Goal: Task Accomplishment & Management: Complete application form

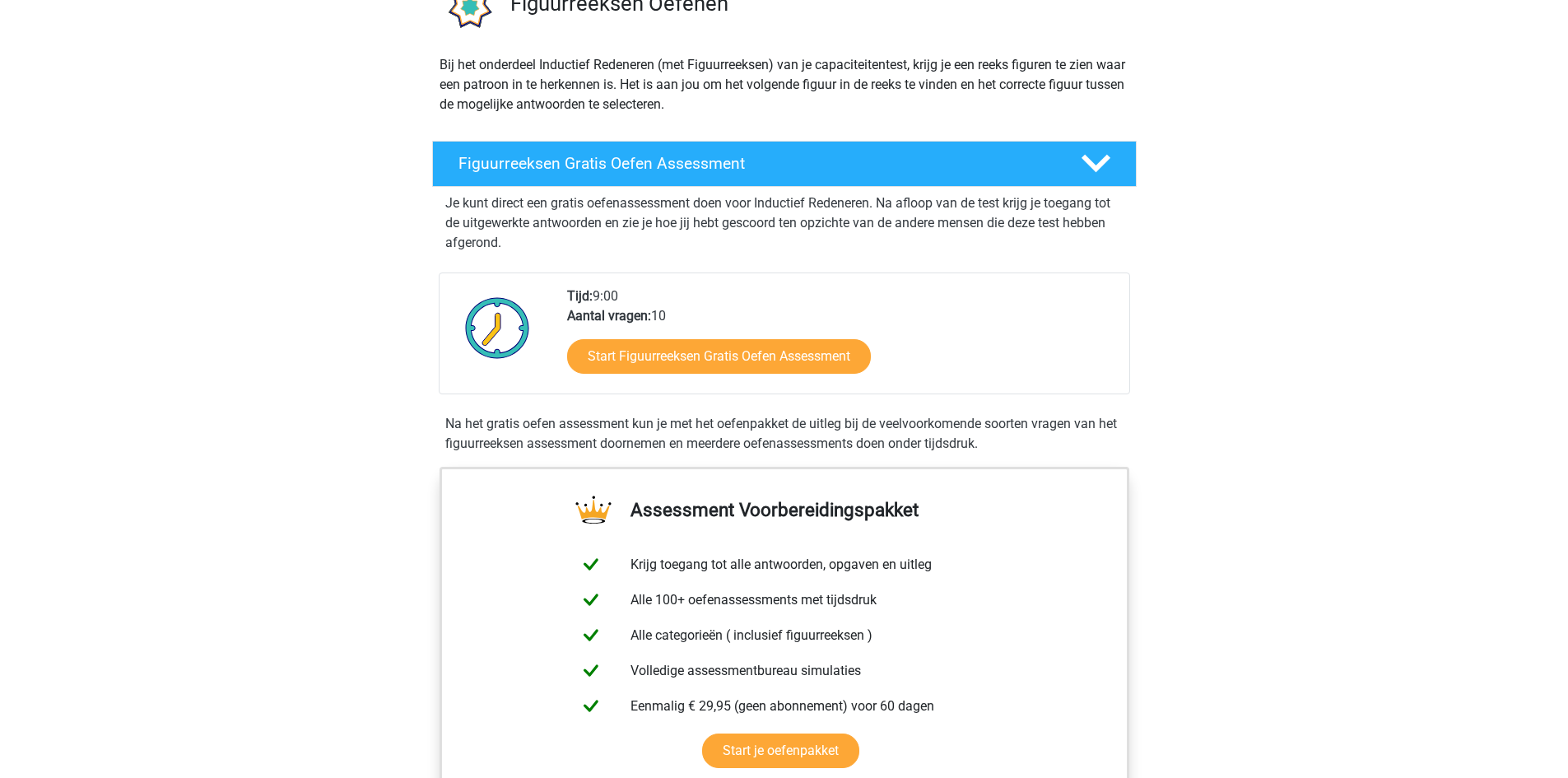
scroll to position [247, 0]
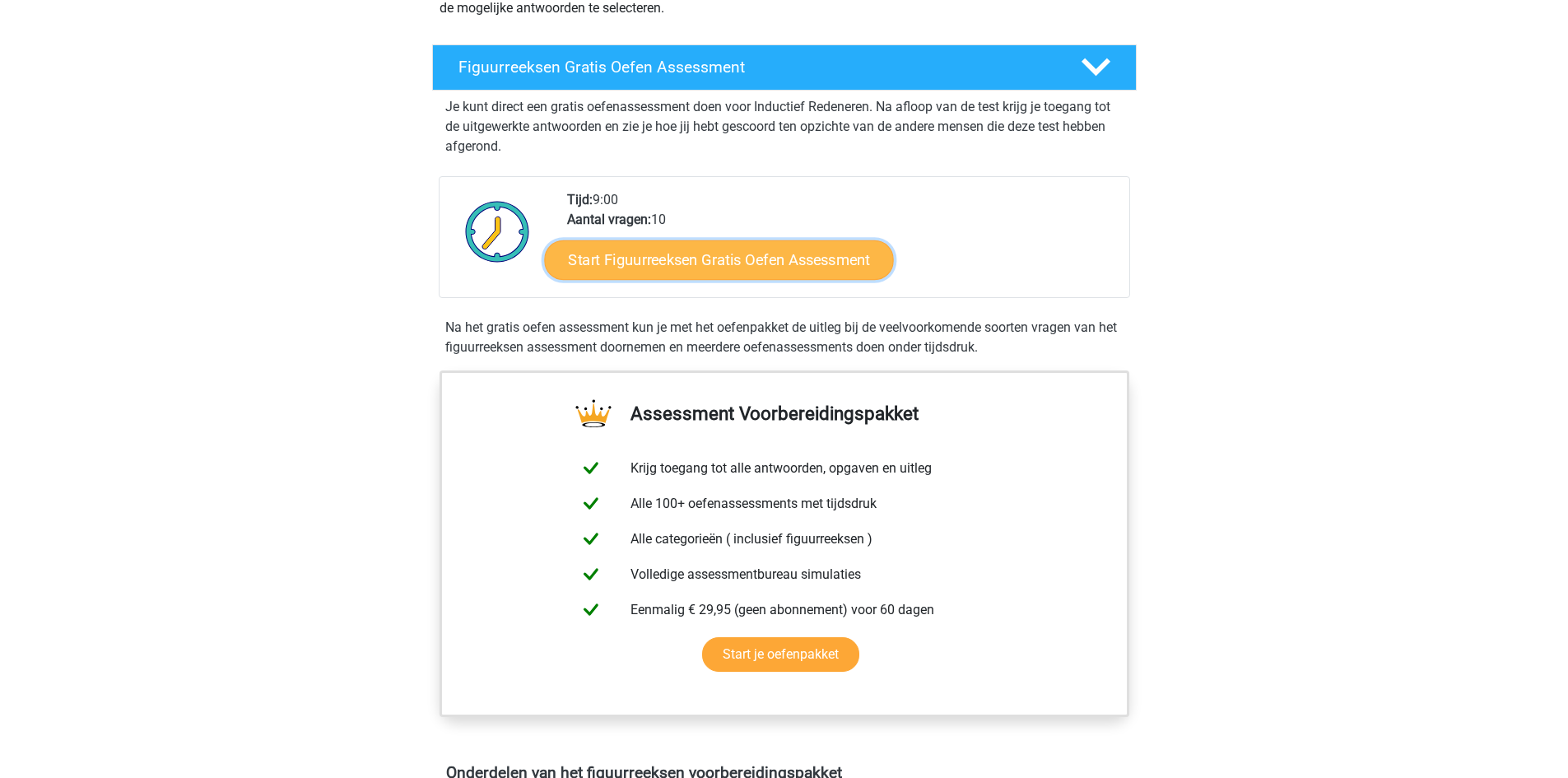
click at [834, 262] on link "Start Figuurreeksen Gratis Oefen Assessment" at bounding box center [718, 259] width 349 height 40
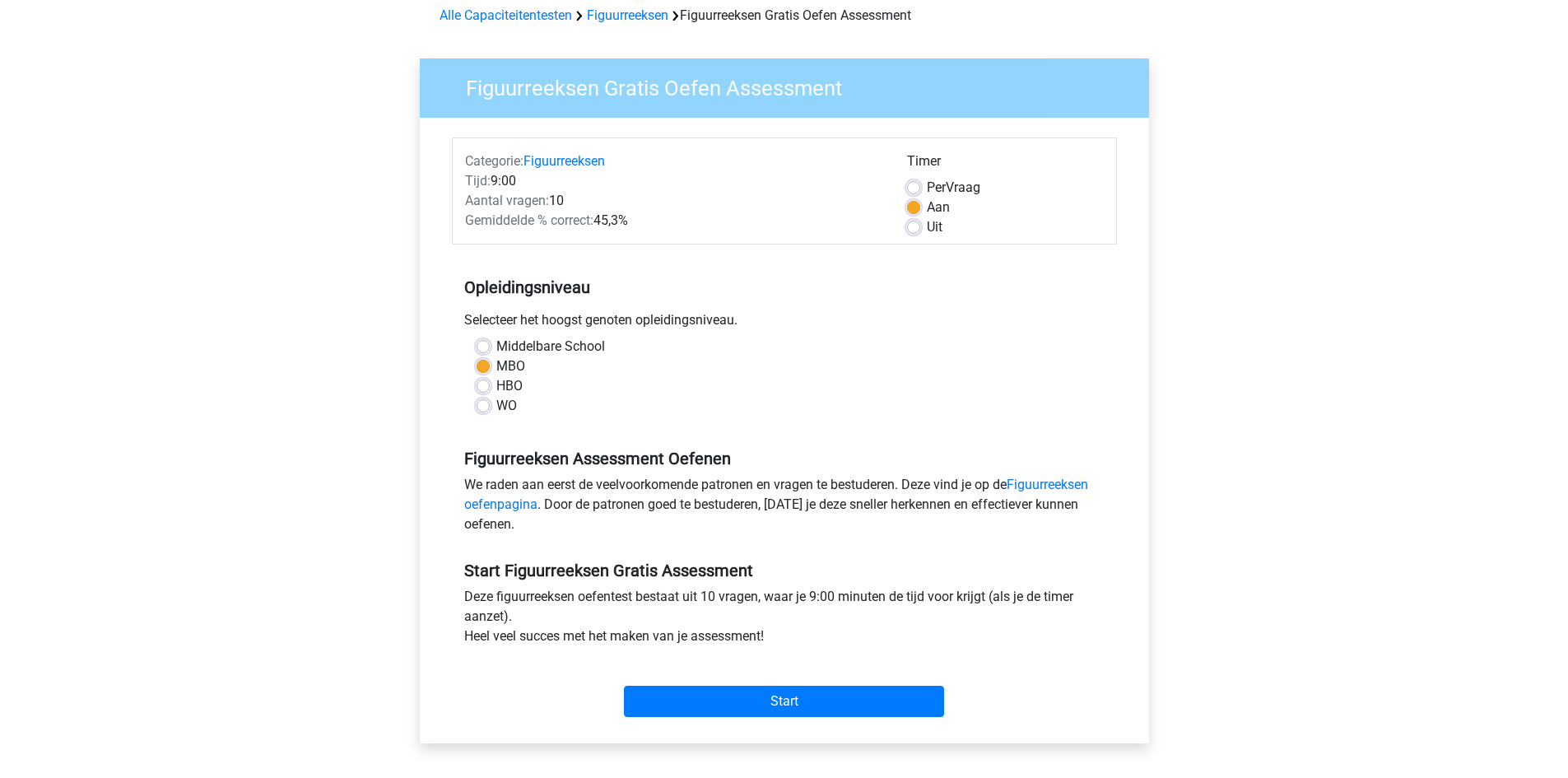
scroll to position [82, 0]
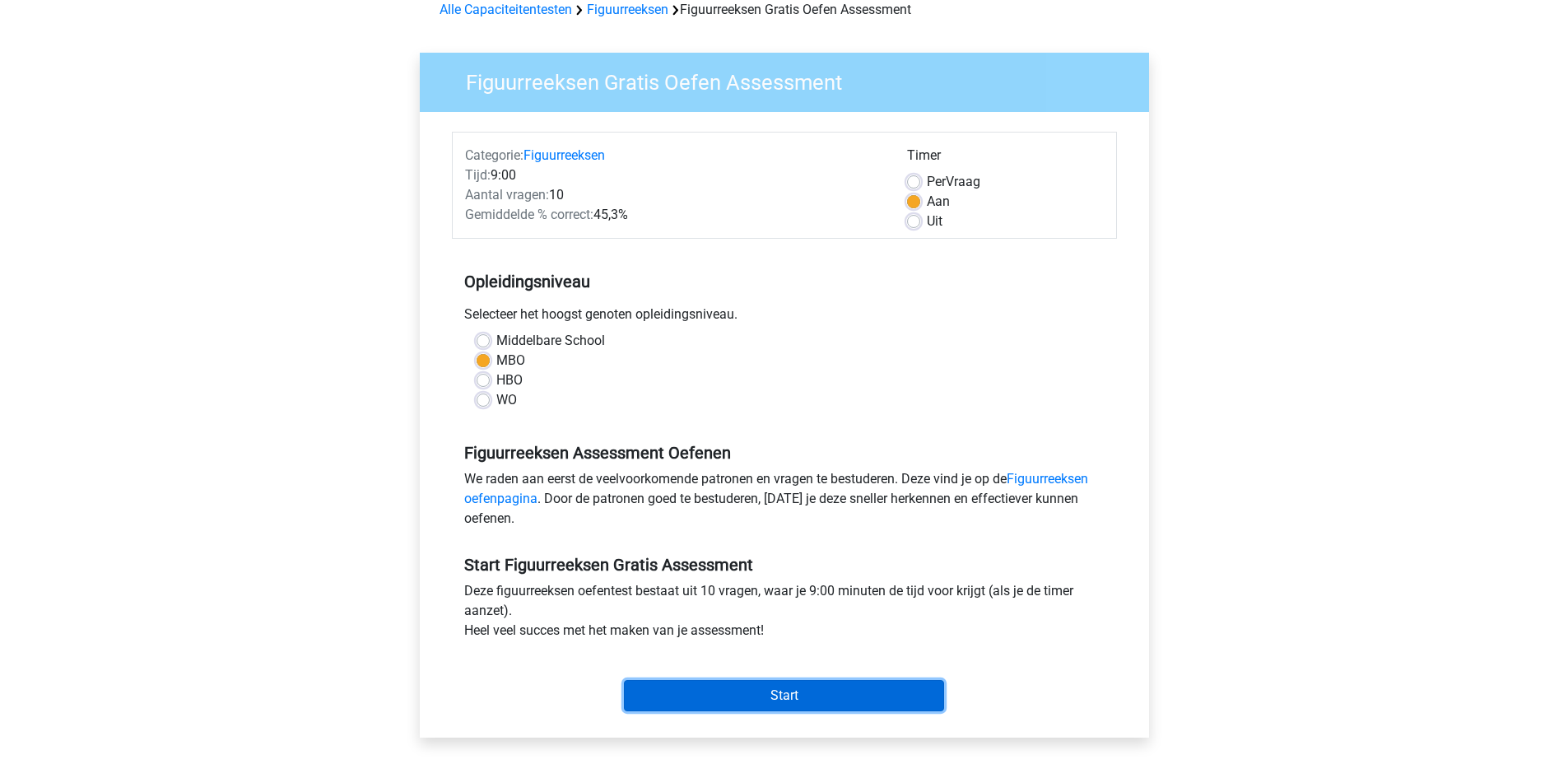
click at [811, 684] on input "Start" at bounding box center [784, 696] width 320 height 31
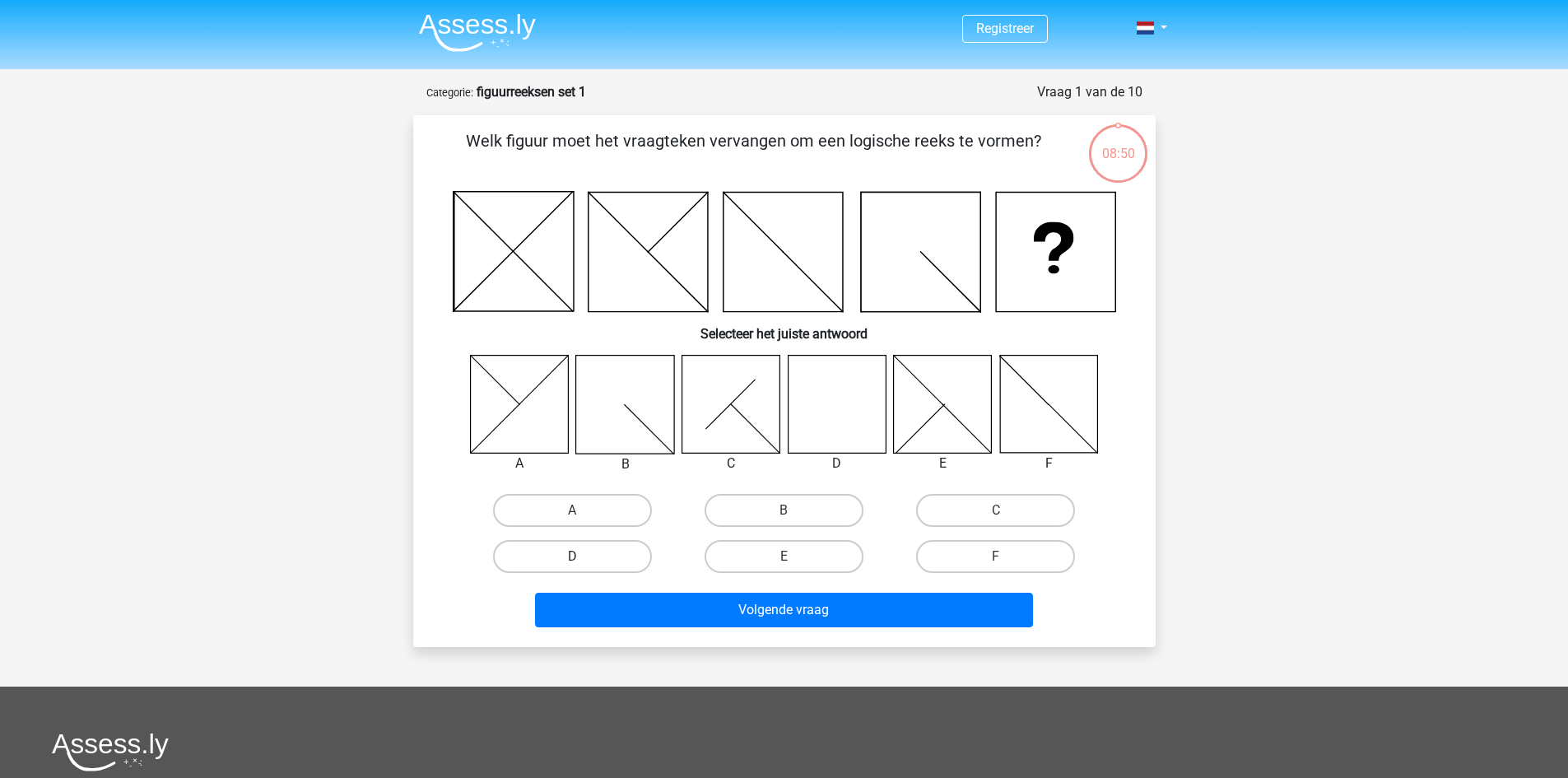
click at [548, 563] on label "D" at bounding box center [572, 557] width 159 height 33
click at [572, 563] on input "D" at bounding box center [578, 563] width 11 height 11
radio input "true"
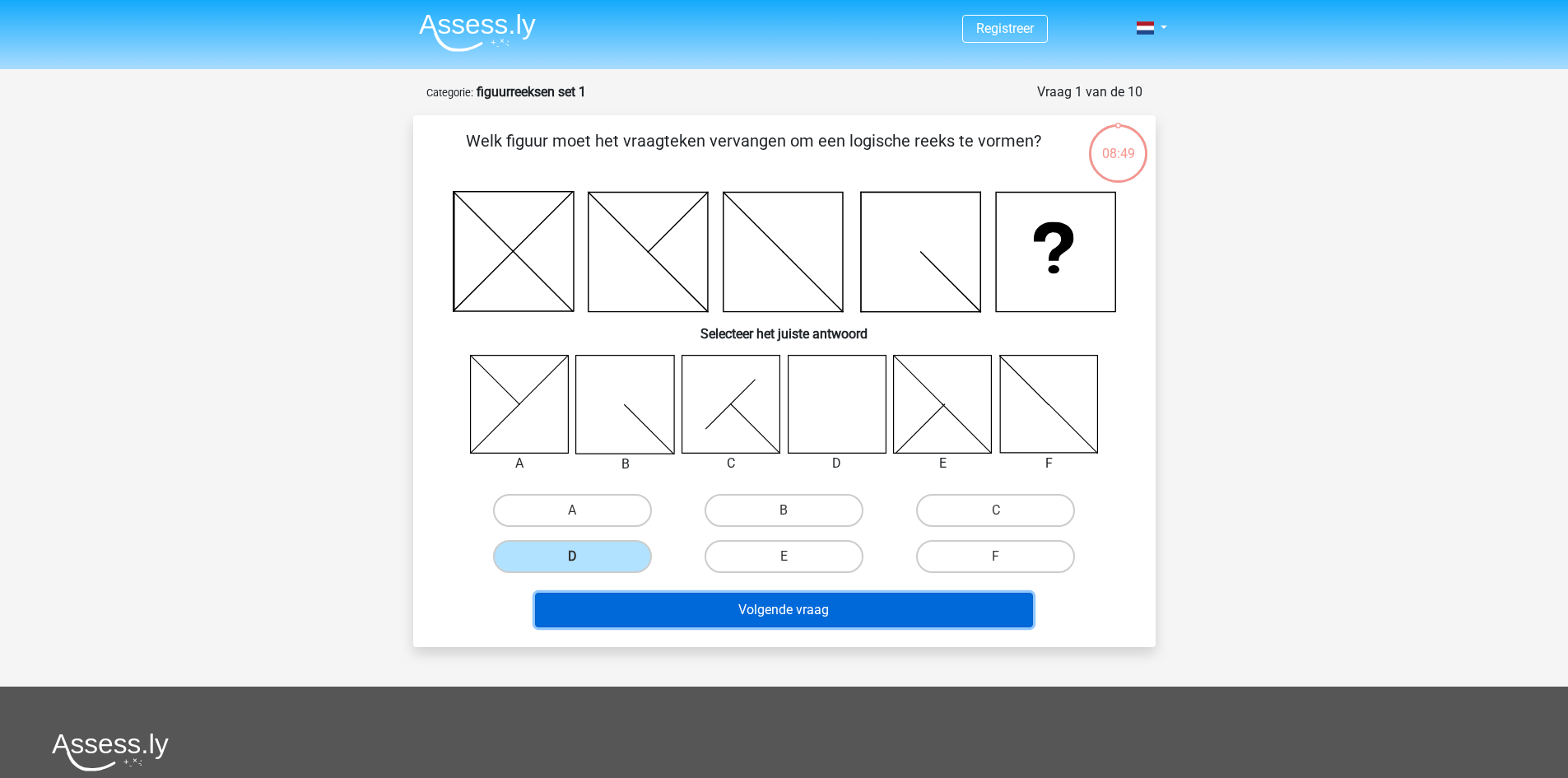
click at [882, 614] on button "Volgende vraag" at bounding box center [783, 610] width 498 height 35
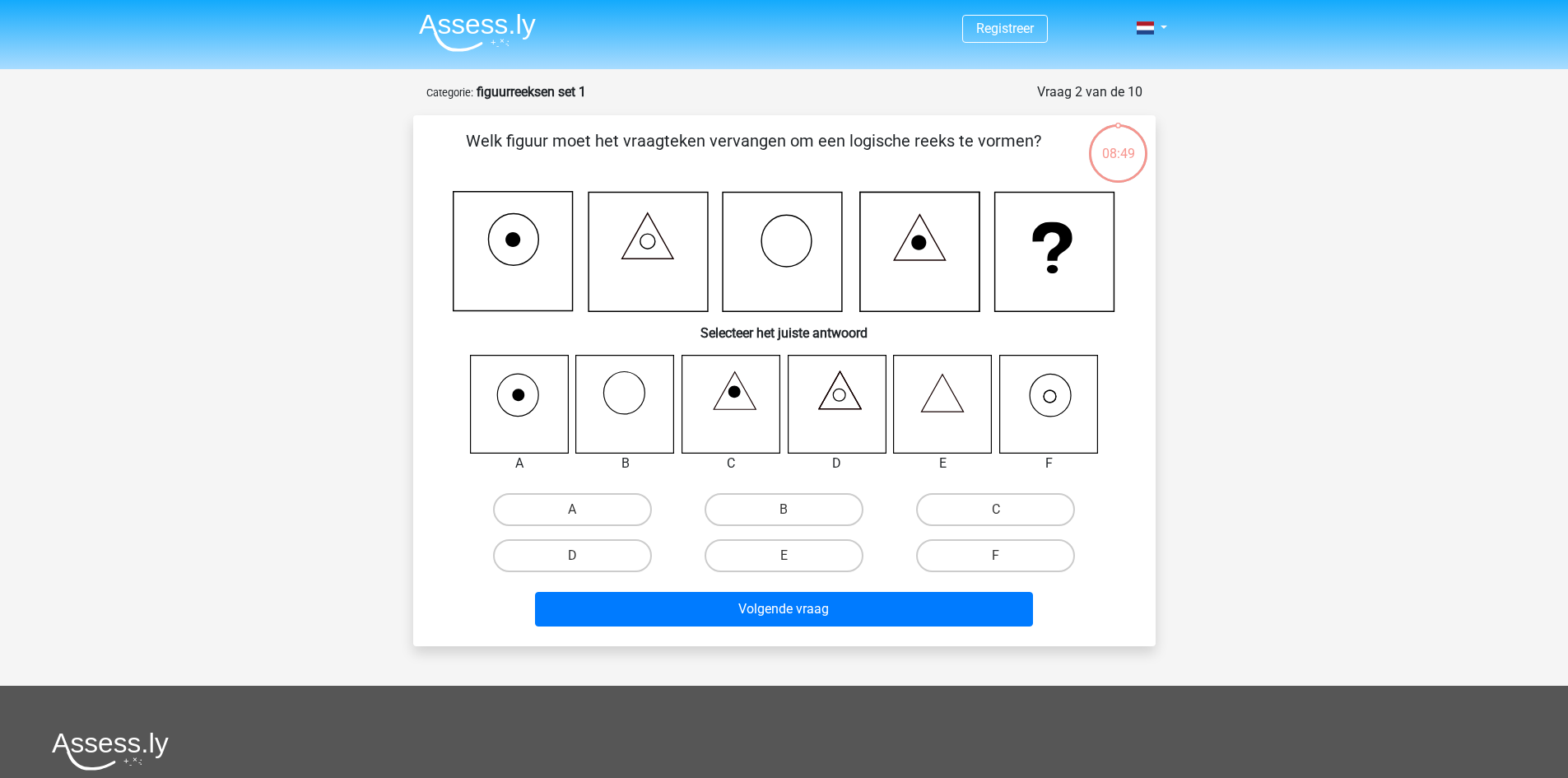
scroll to position [82, 0]
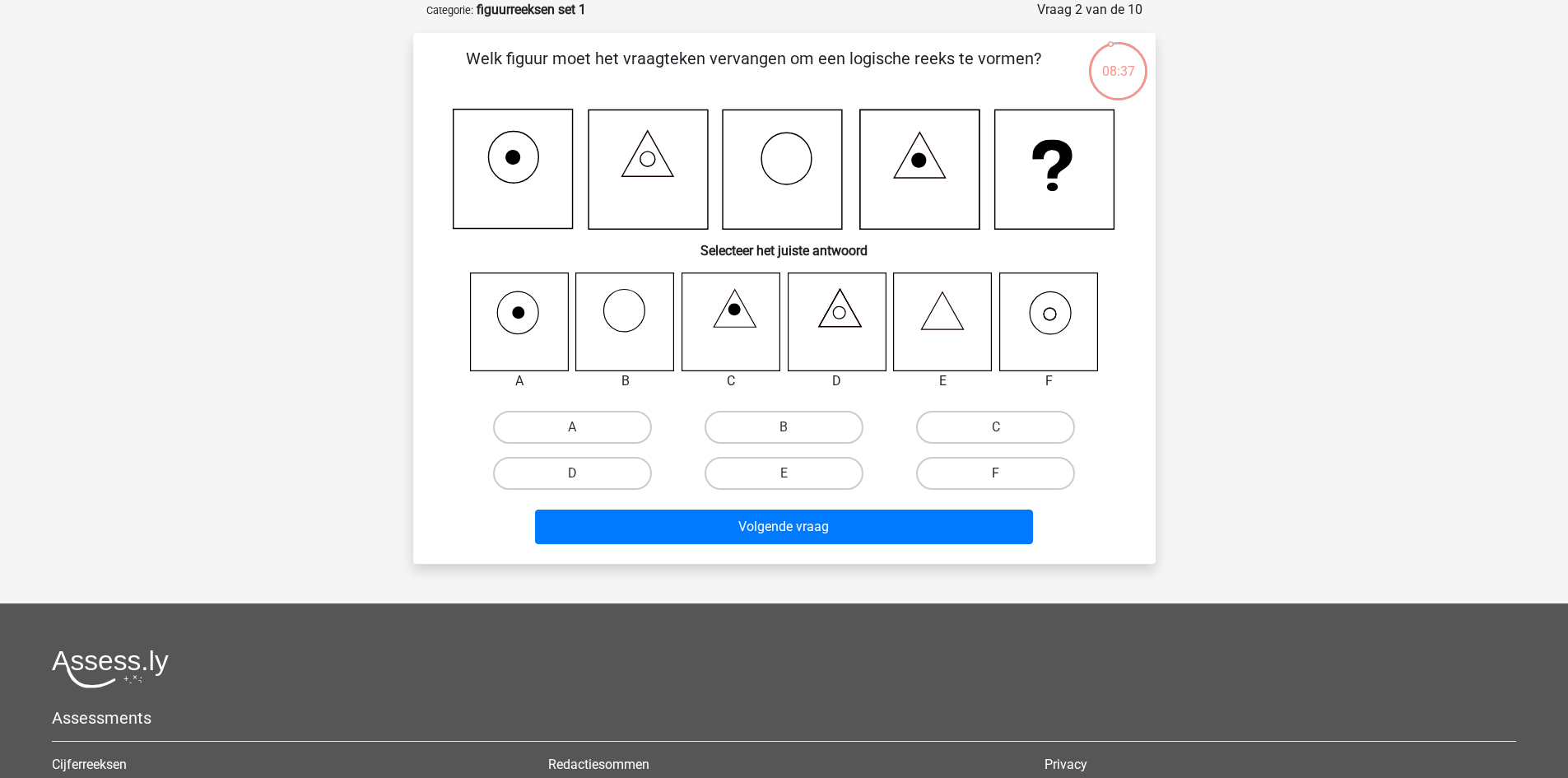
click at [958, 468] on label "F" at bounding box center [996, 473] width 159 height 33
click at [996, 473] on input "F" at bounding box center [1001, 479] width 11 height 11
radio input "true"
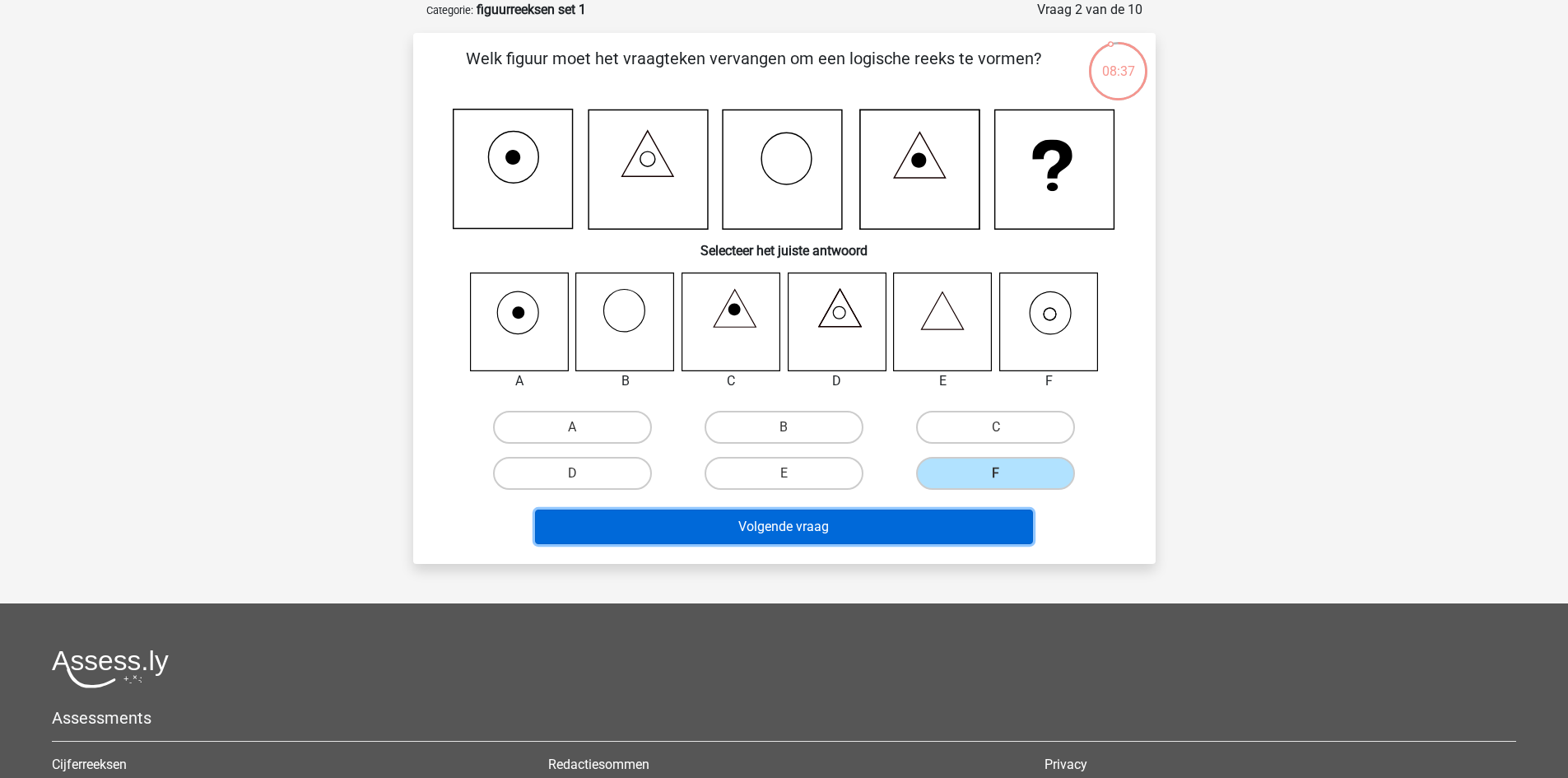
click at [907, 525] on button "Volgende vraag" at bounding box center [783, 528] width 498 height 35
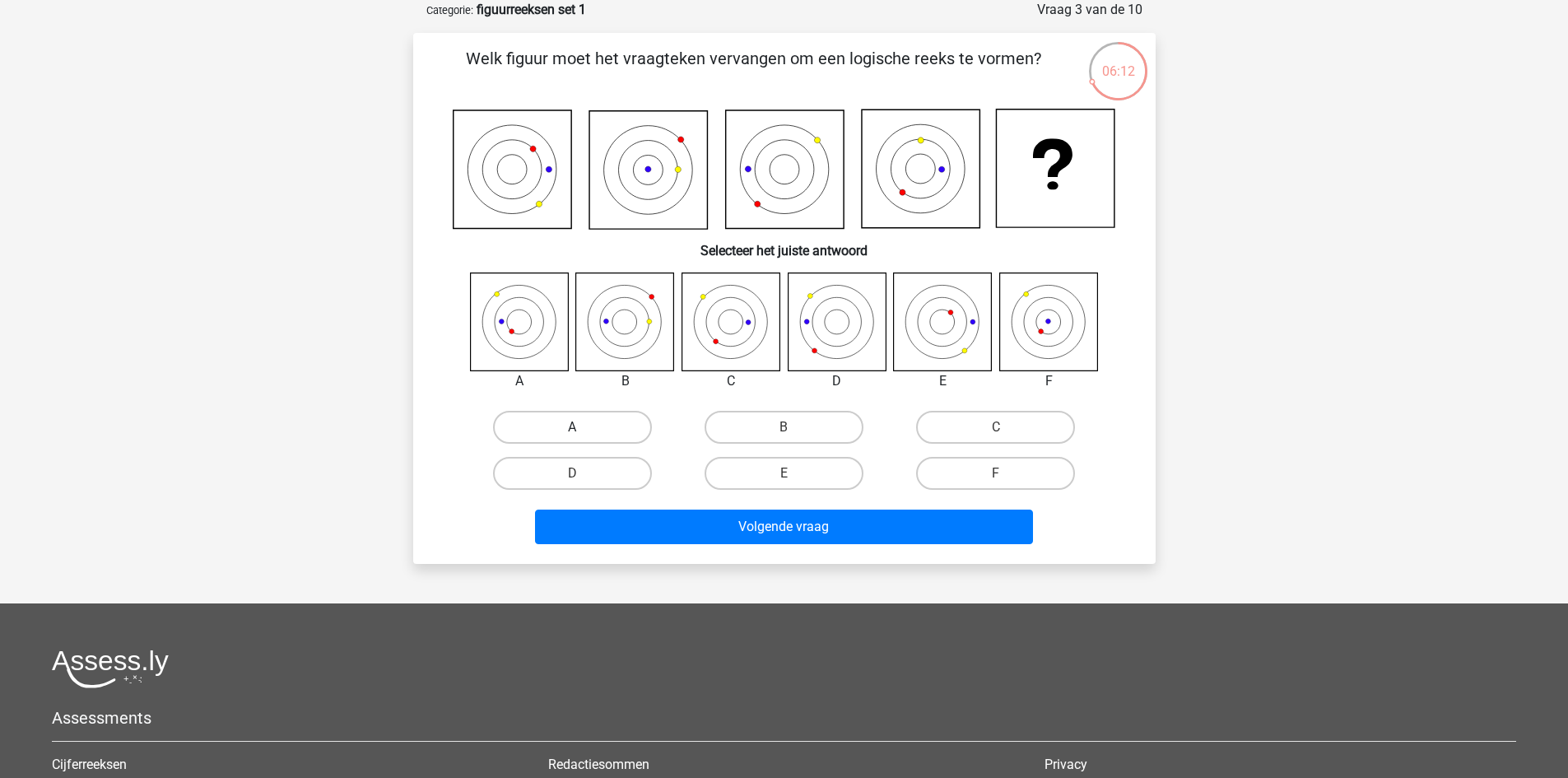
drag, startPoint x: 570, startPoint y: 421, endPoint x: 585, endPoint y: 421, distance: 15.0
click at [588, 421] on label "A" at bounding box center [572, 427] width 159 height 33
click at [582, 427] on input "A" at bounding box center [578, 433] width 11 height 11
radio input "true"
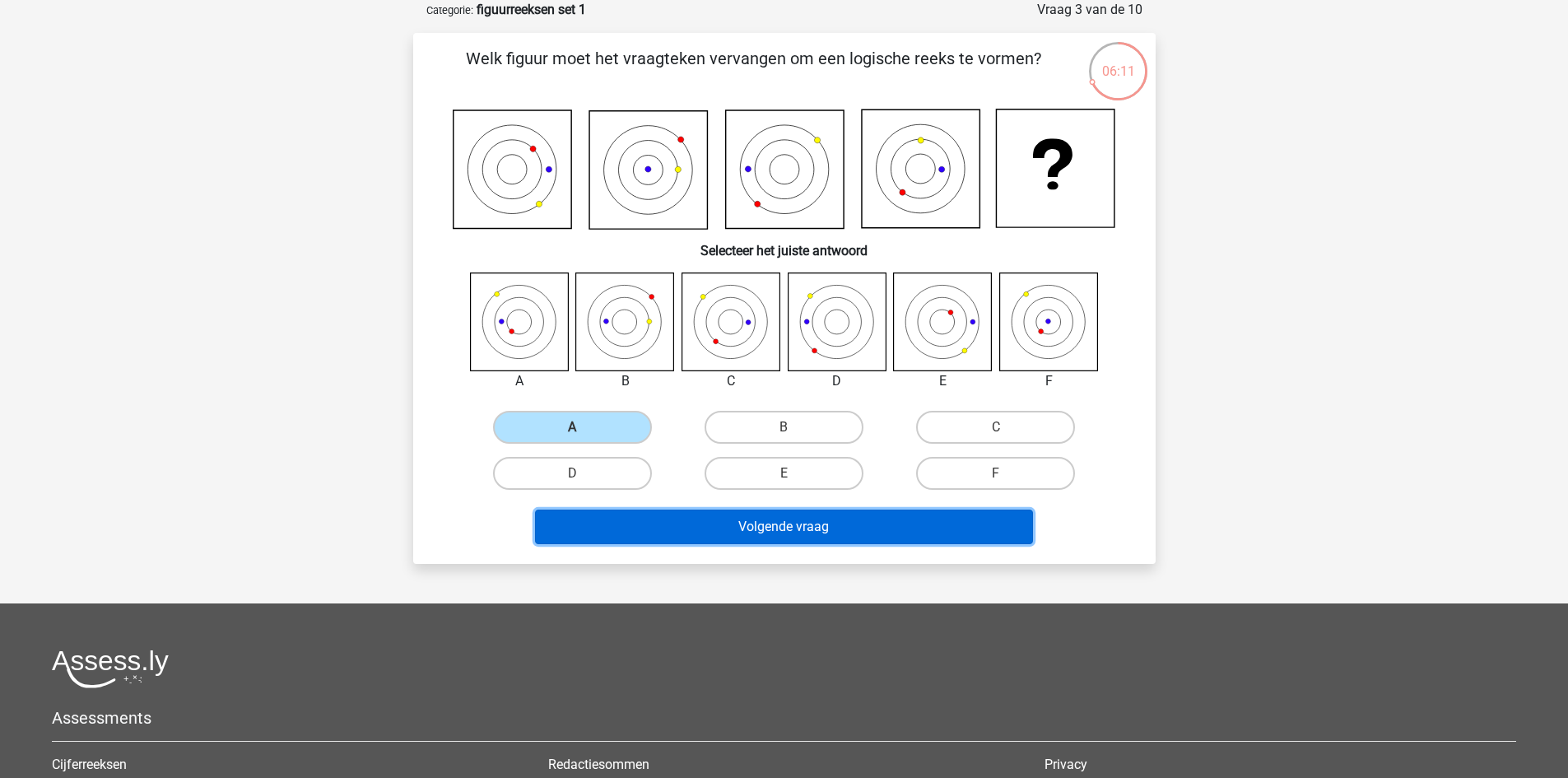
click at [745, 523] on button "Volgende vraag" at bounding box center [783, 528] width 498 height 35
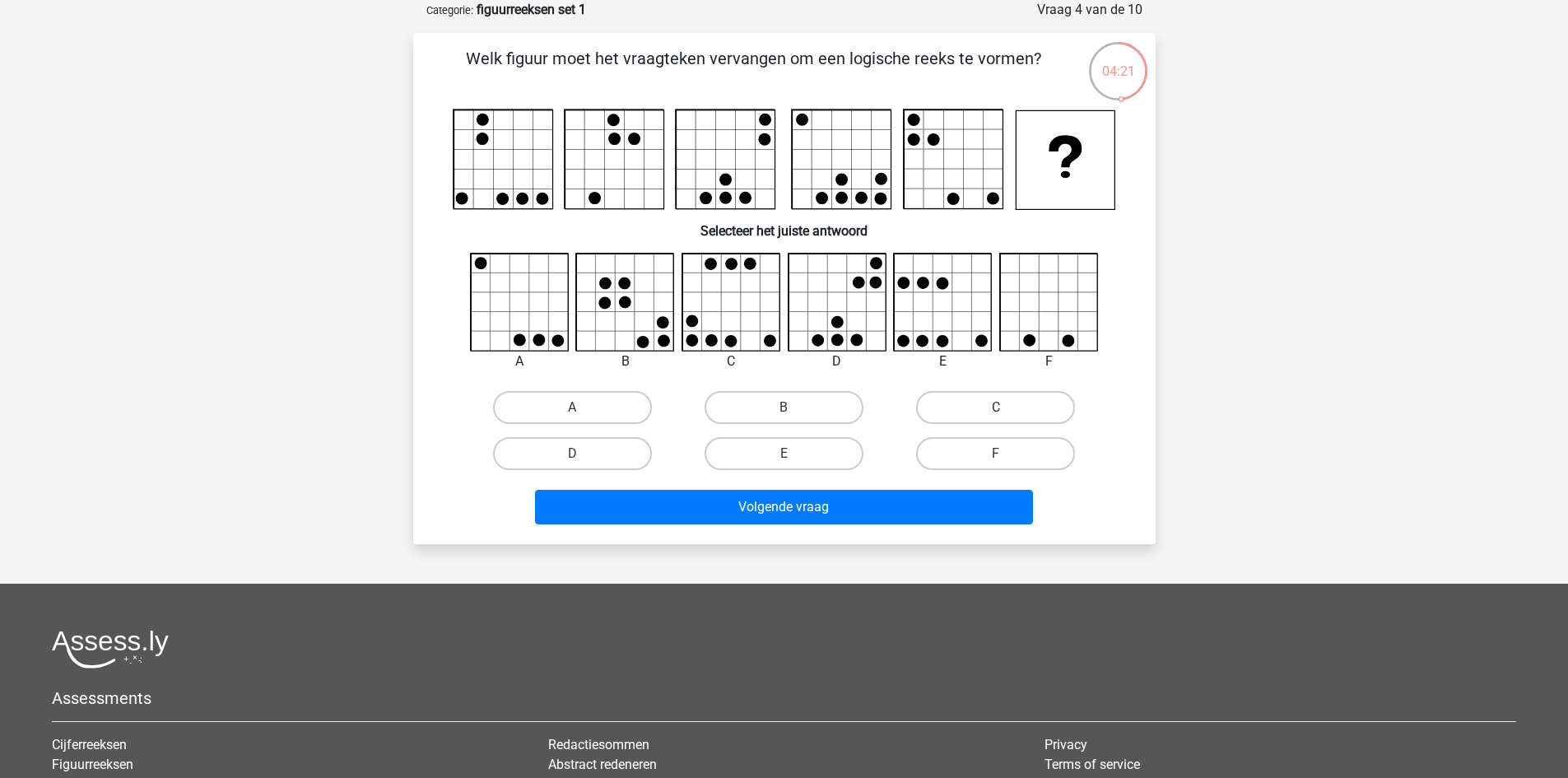
click at [972, 412] on label "C" at bounding box center [996, 408] width 159 height 33
click at [996, 412] on input "C" at bounding box center [1001, 413] width 11 height 11
radio input "true"
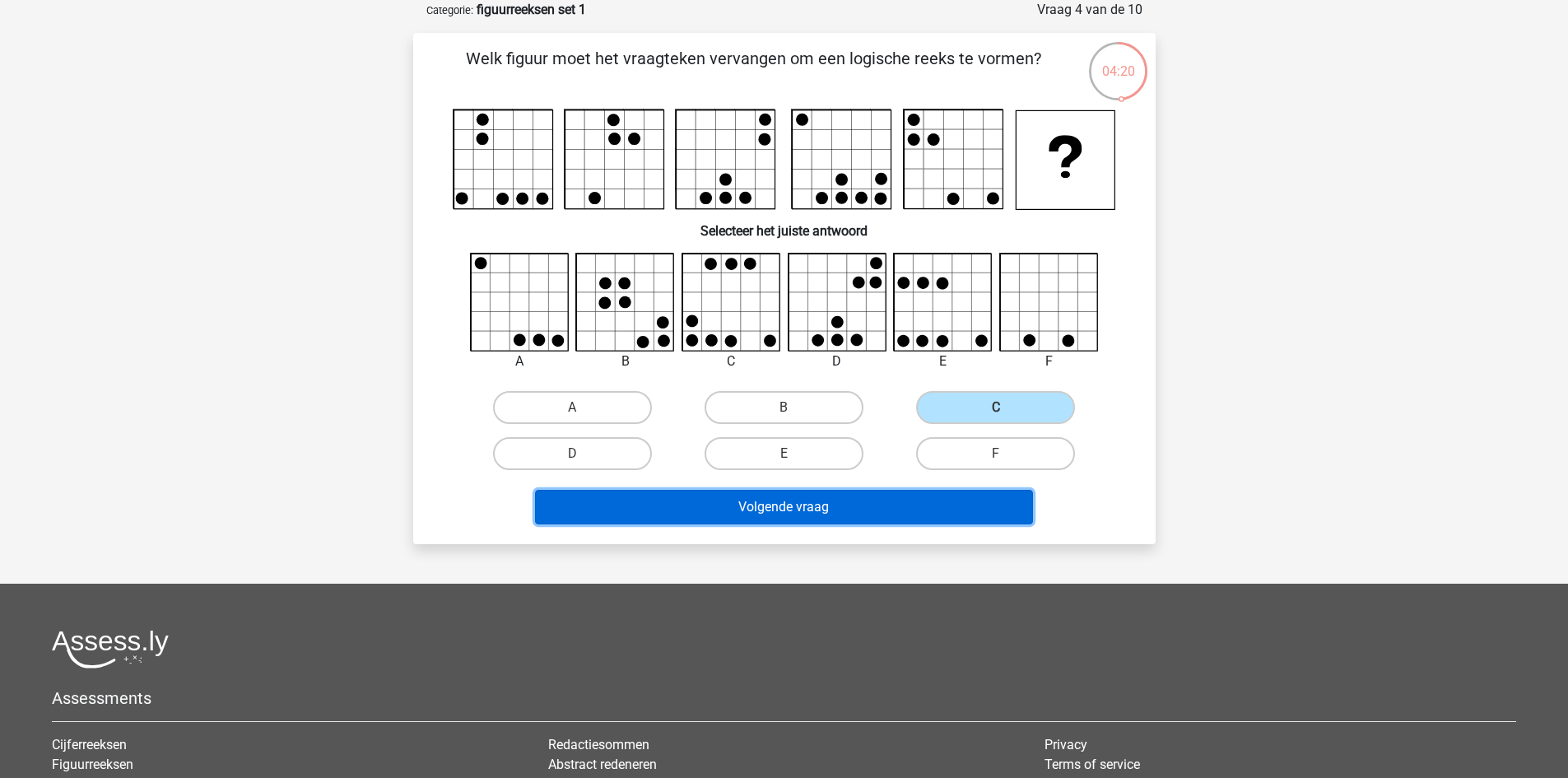
click at [917, 508] on button "Volgende vraag" at bounding box center [783, 507] width 498 height 35
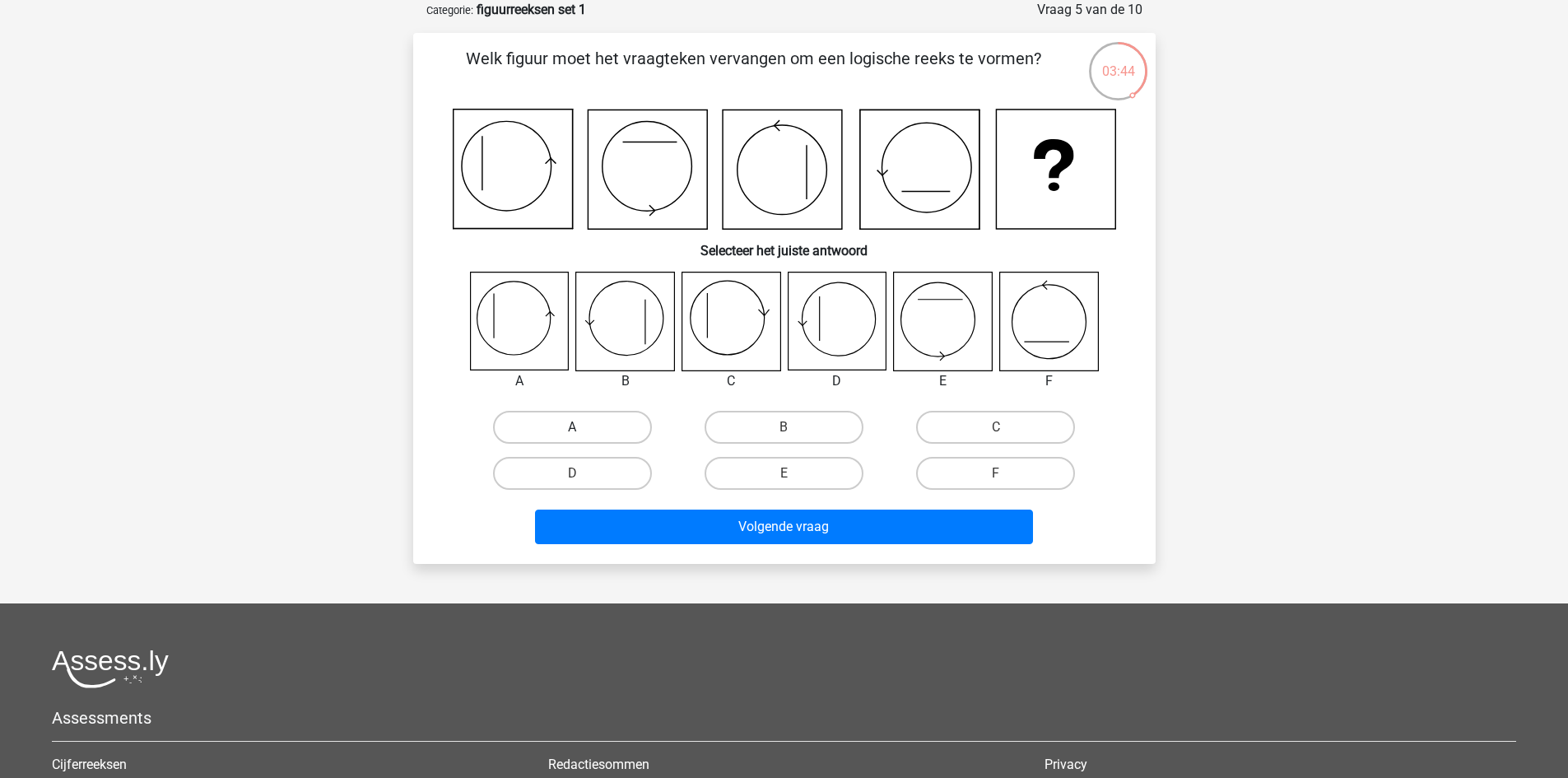
click at [524, 438] on label "A" at bounding box center [572, 427] width 159 height 33
click at [572, 438] on input "A" at bounding box center [578, 433] width 11 height 11
radio input "true"
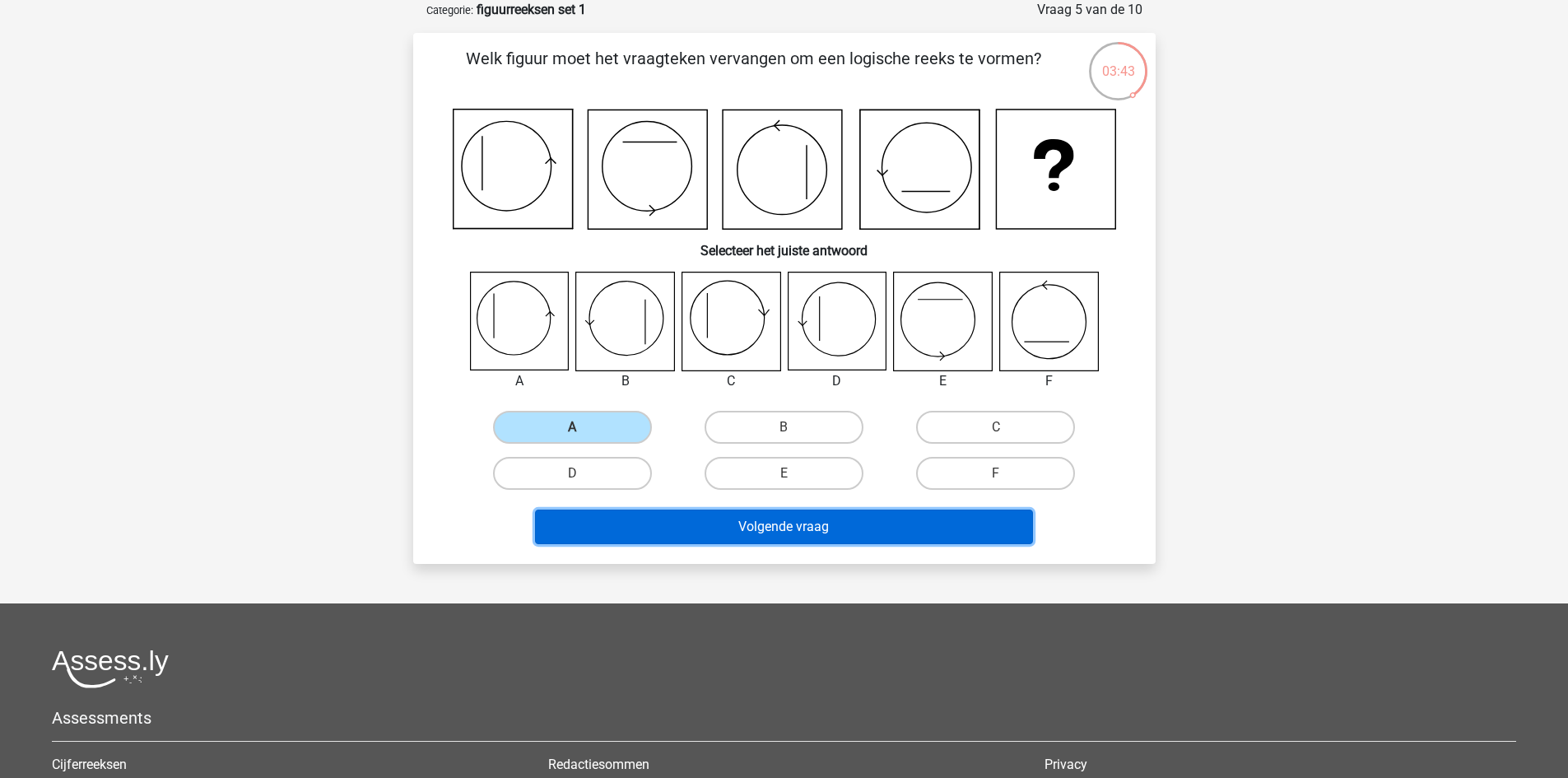
click at [652, 518] on button "Volgende vraag" at bounding box center [783, 528] width 498 height 35
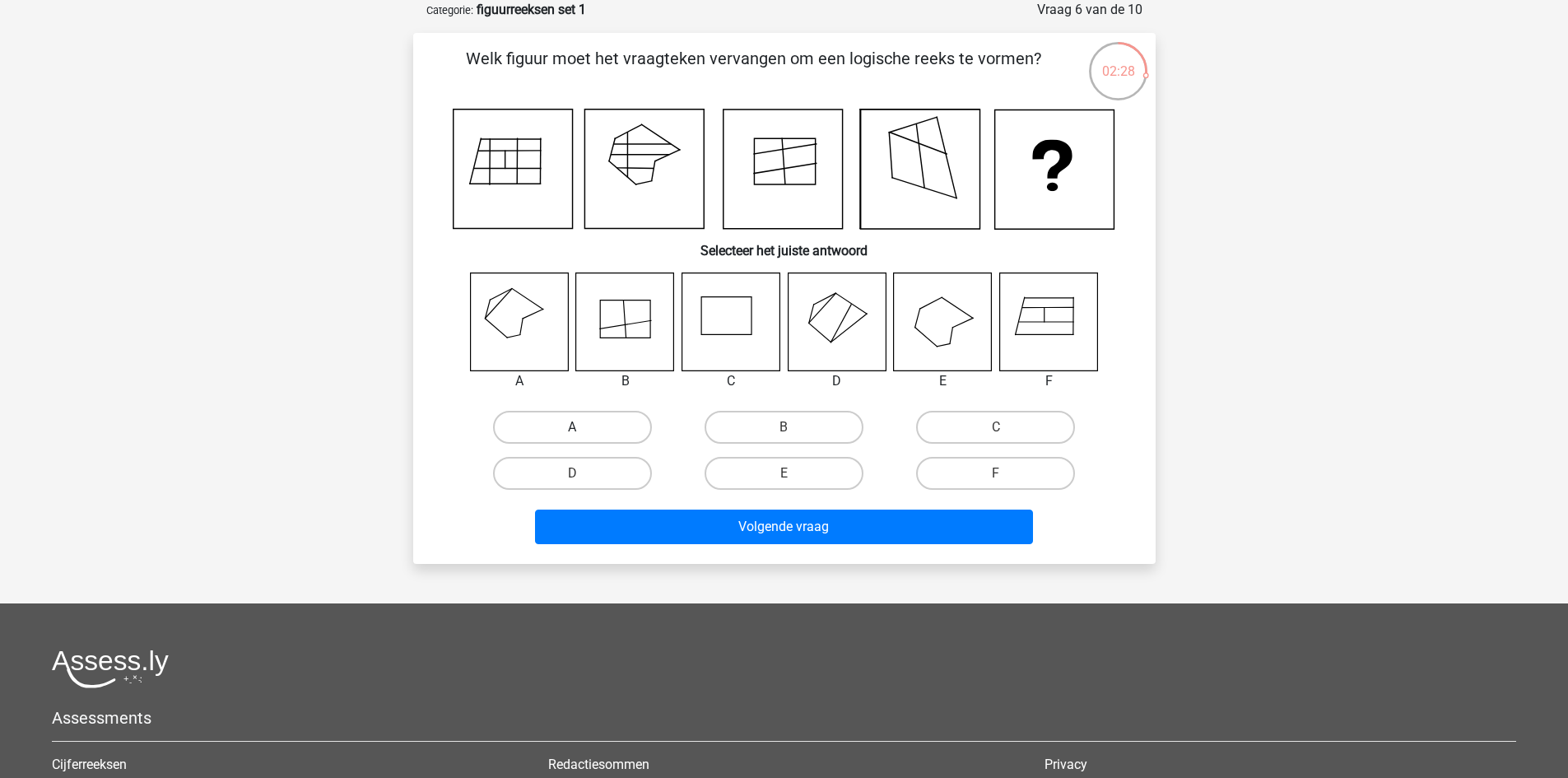
click at [537, 422] on label "A" at bounding box center [572, 427] width 159 height 33
click at [572, 427] on input "A" at bounding box center [578, 433] width 11 height 11
radio input "true"
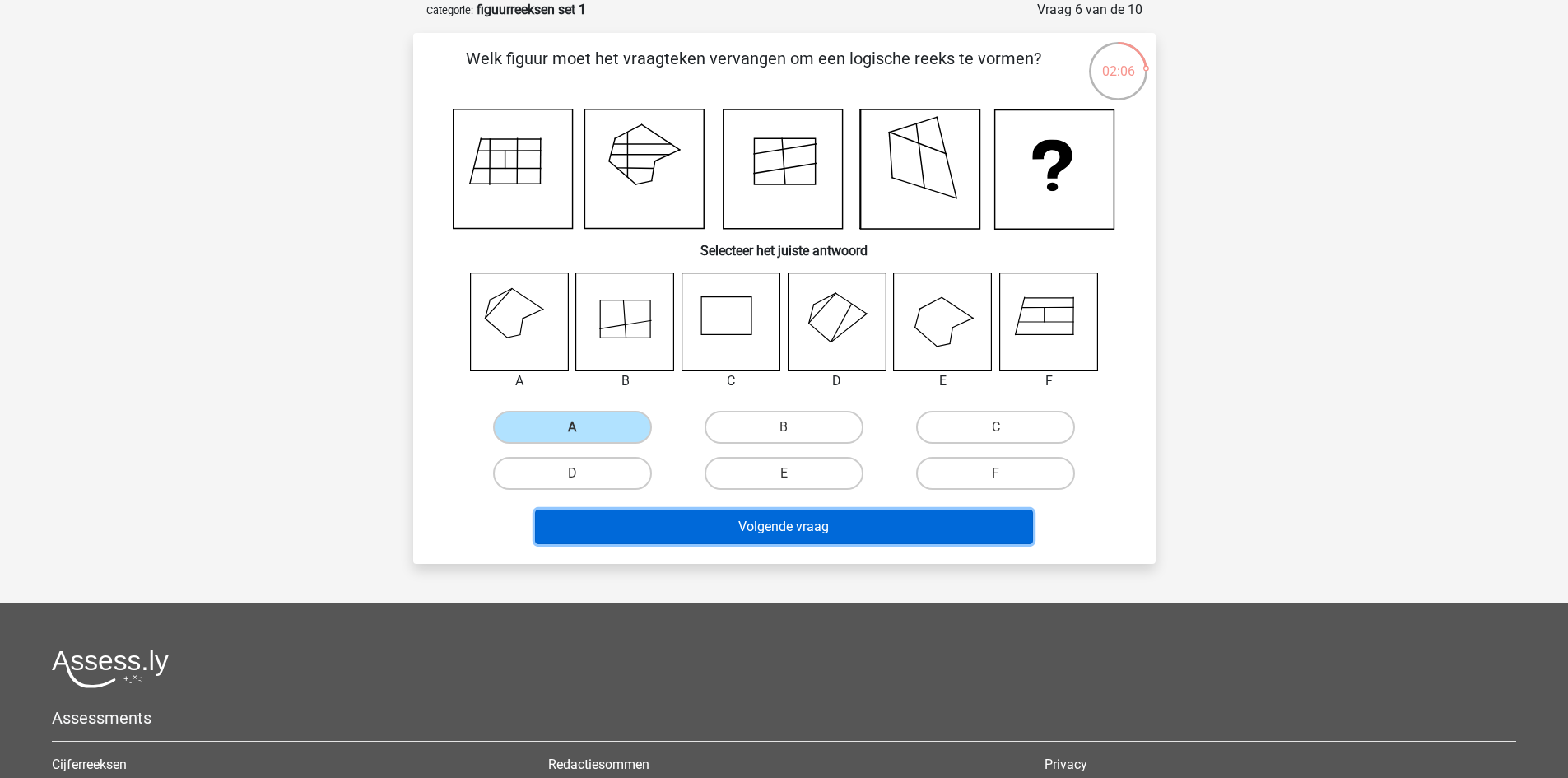
click at [775, 532] on button "Volgende vraag" at bounding box center [783, 528] width 498 height 35
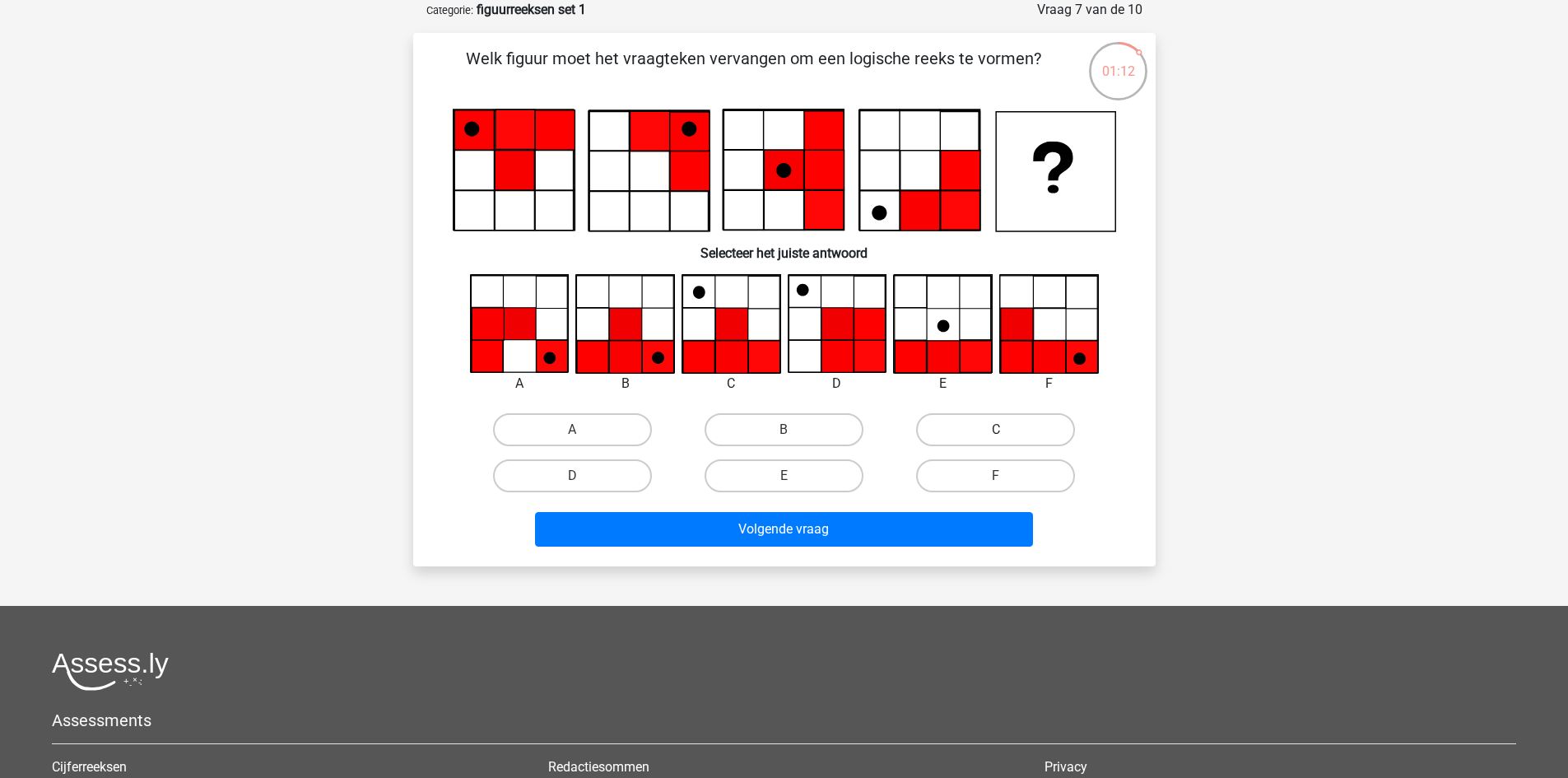
click at [1003, 424] on label "C" at bounding box center [996, 430] width 159 height 33
click at [1003, 430] on input "C" at bounding box center [1001, 435] width 11 height 11
radio input "true"
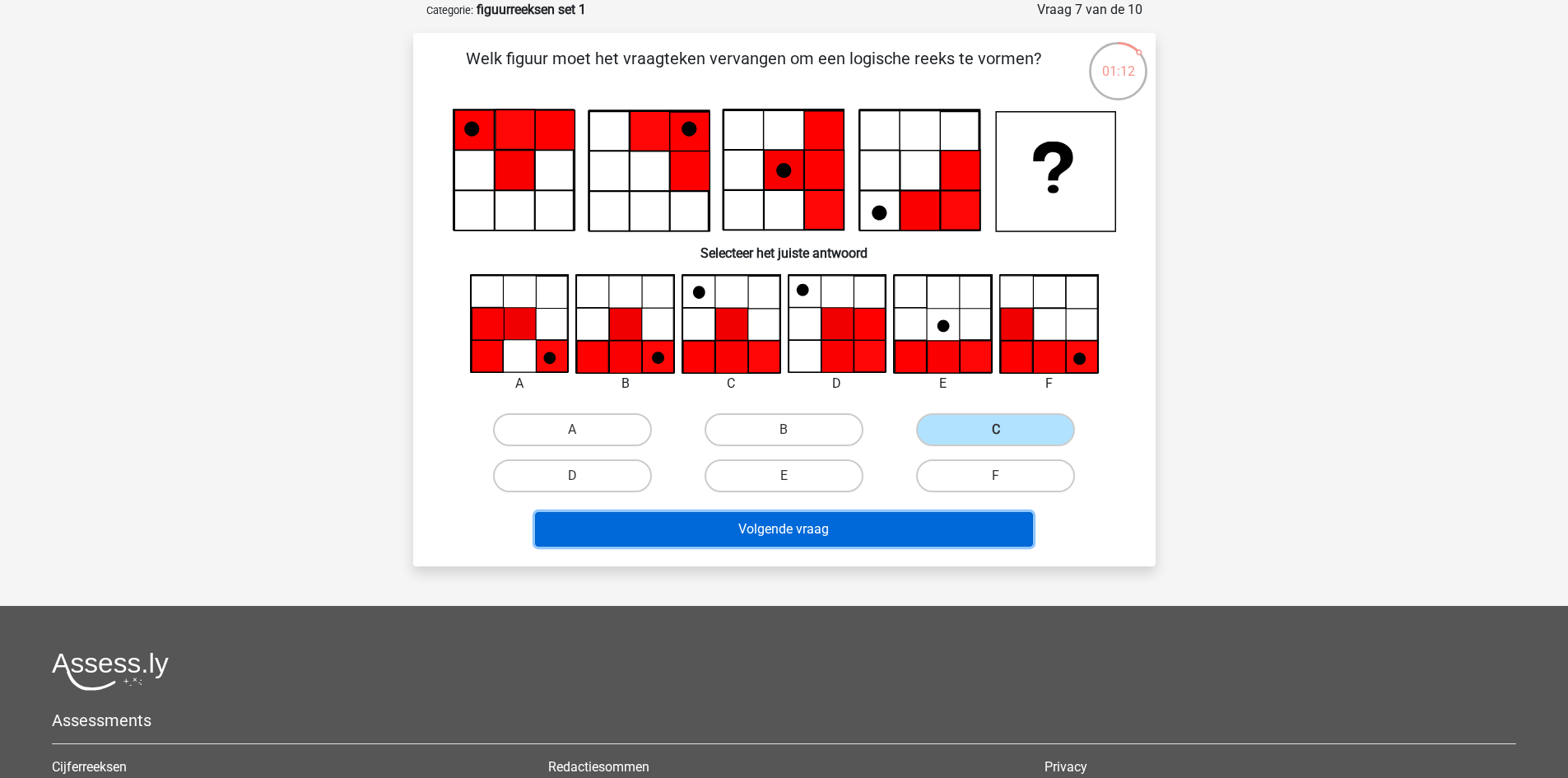
click at [918, 528] on button "Volgende vraag" at bounding box center [783, 529] width 498 height 35
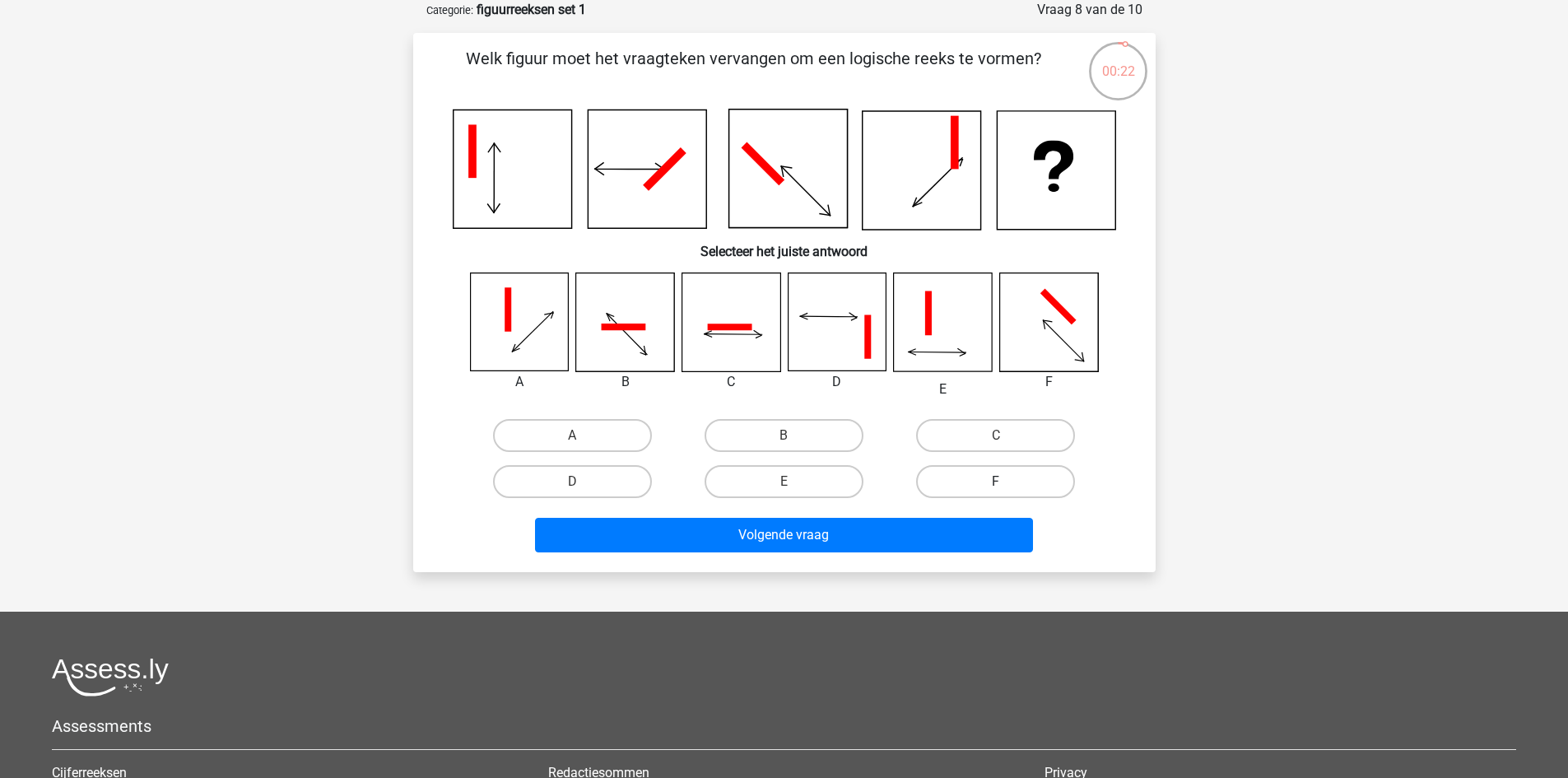
click at [986, 482] on label "F" at bounding box center [996, 482] width 159 height 33
click at [996, 482] on input "F" at bounding box center [1001, 487] width 11 height 11
radio input "true"
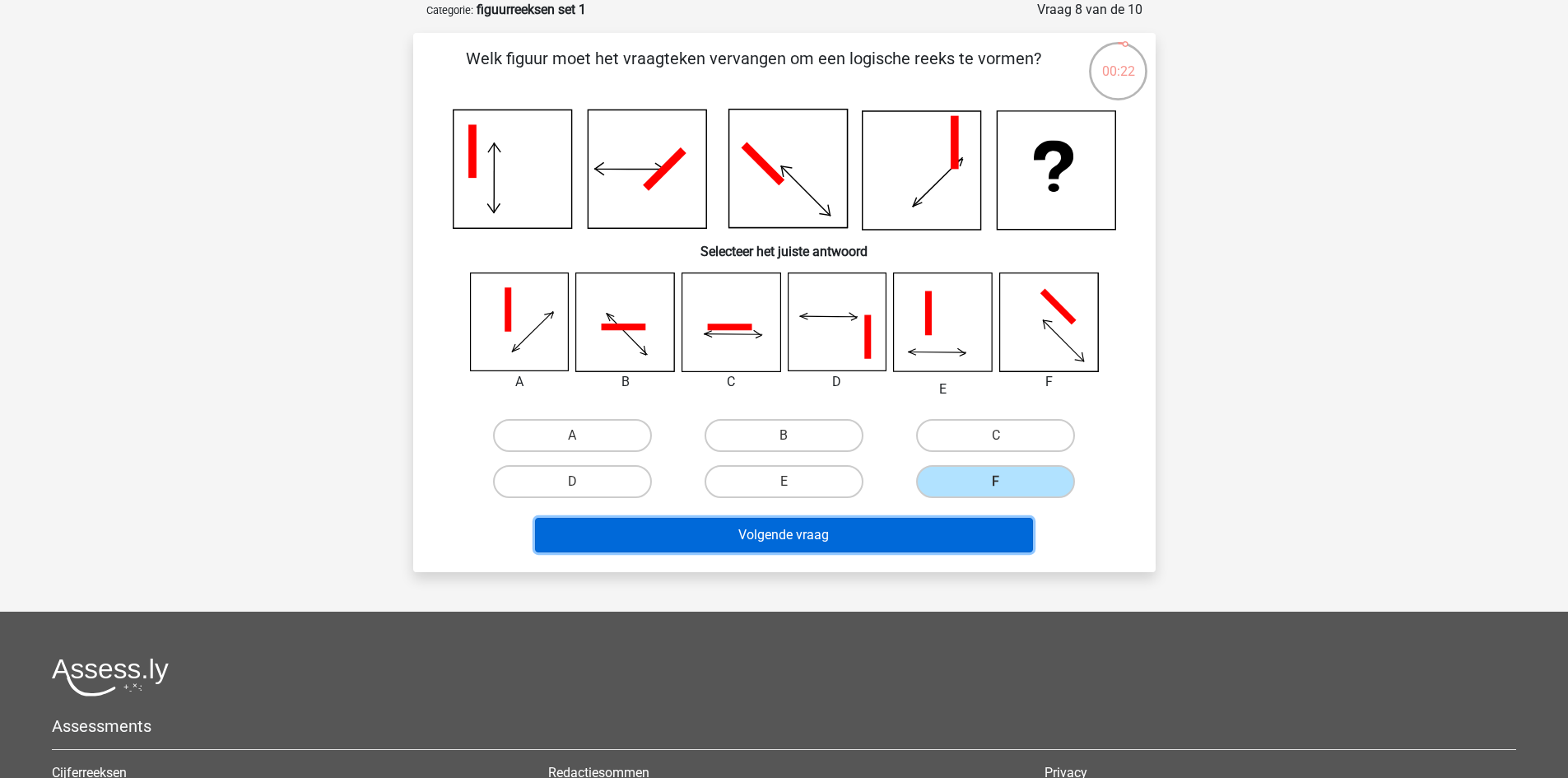
click at [973, 528] on button "Volgende vraag" at bounding box center [783, 536] width 498 height 35
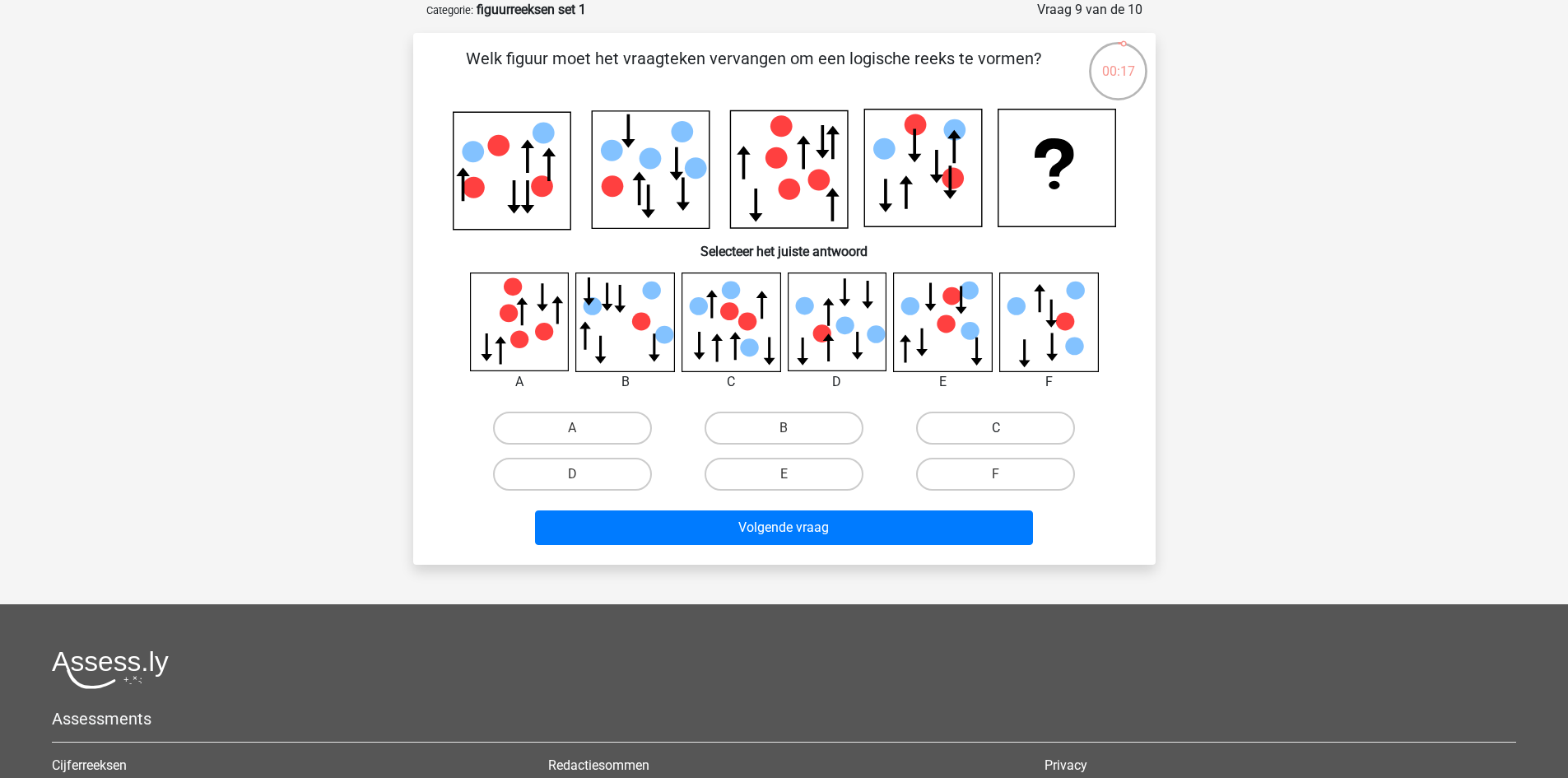
click at [986, 423] on label "C" at bounding box center [996, 428] width 159 height 33
click at [996, 428] on input "C" at bounding box center [1001, 434] width 11 height 11
radio input "true"
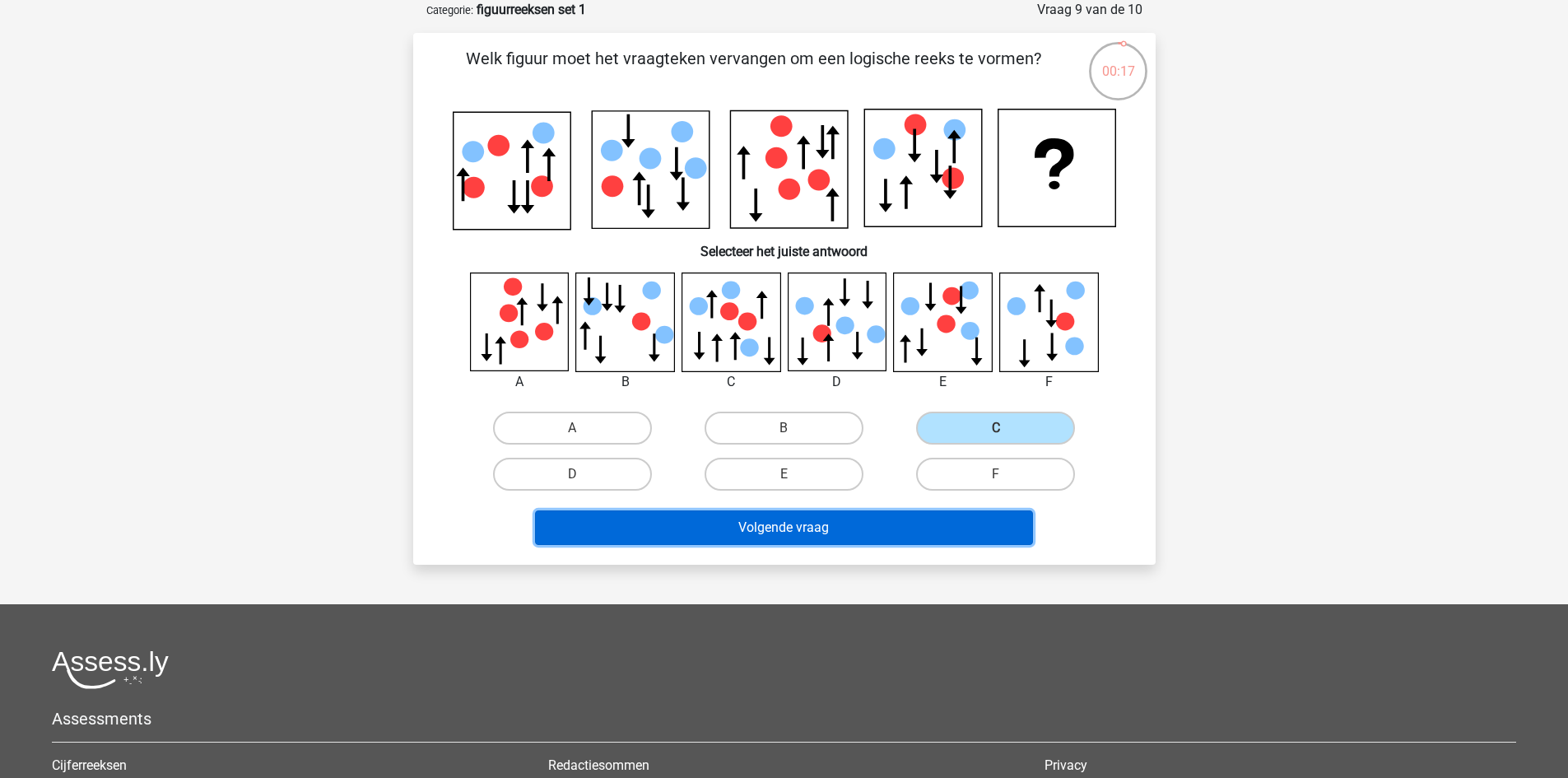
click at [959, 521] on button "Volgende vraag" at bounding box center [783, 528] width 498 height 35
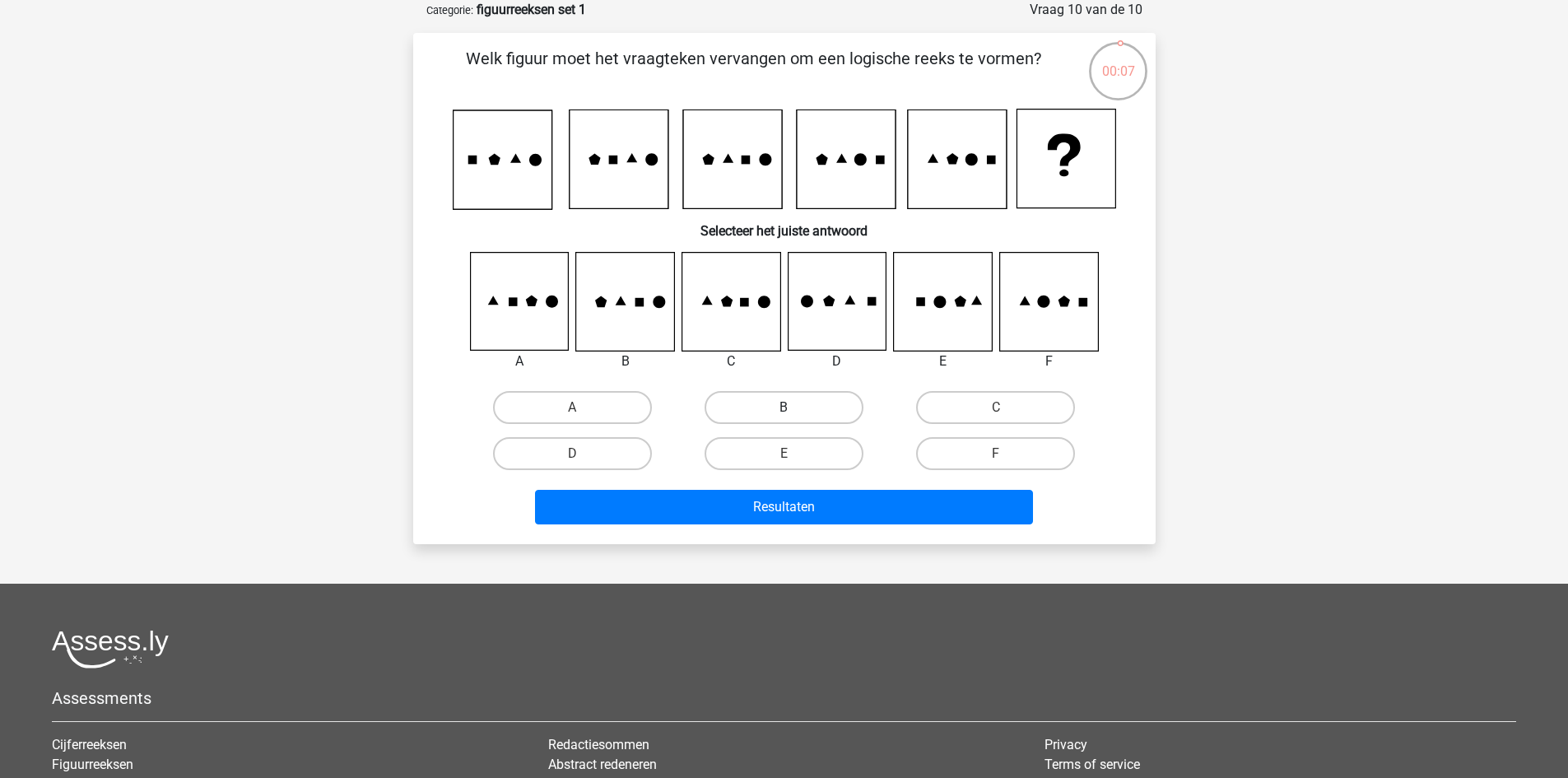
click at [818, 414] on label "B" at bounding box center [784, 408] width 159 height 33
click at [794, 414] on input "B" at bounding box center [790, 413] width 11 height 11
radio input "true"
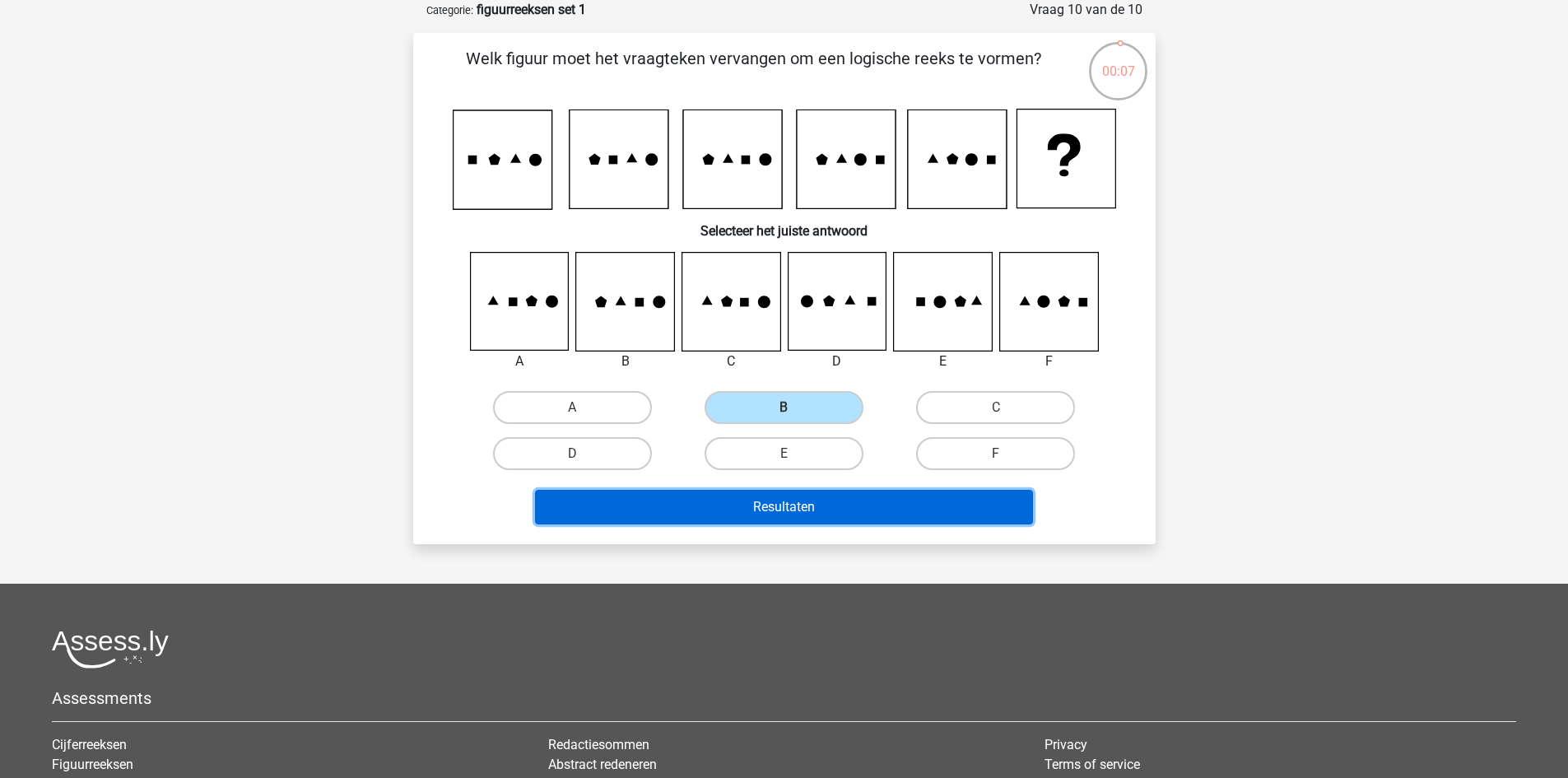
click at [808, 505] on button "Resultaten" at bounding box center [783, 507] width 498 height 35
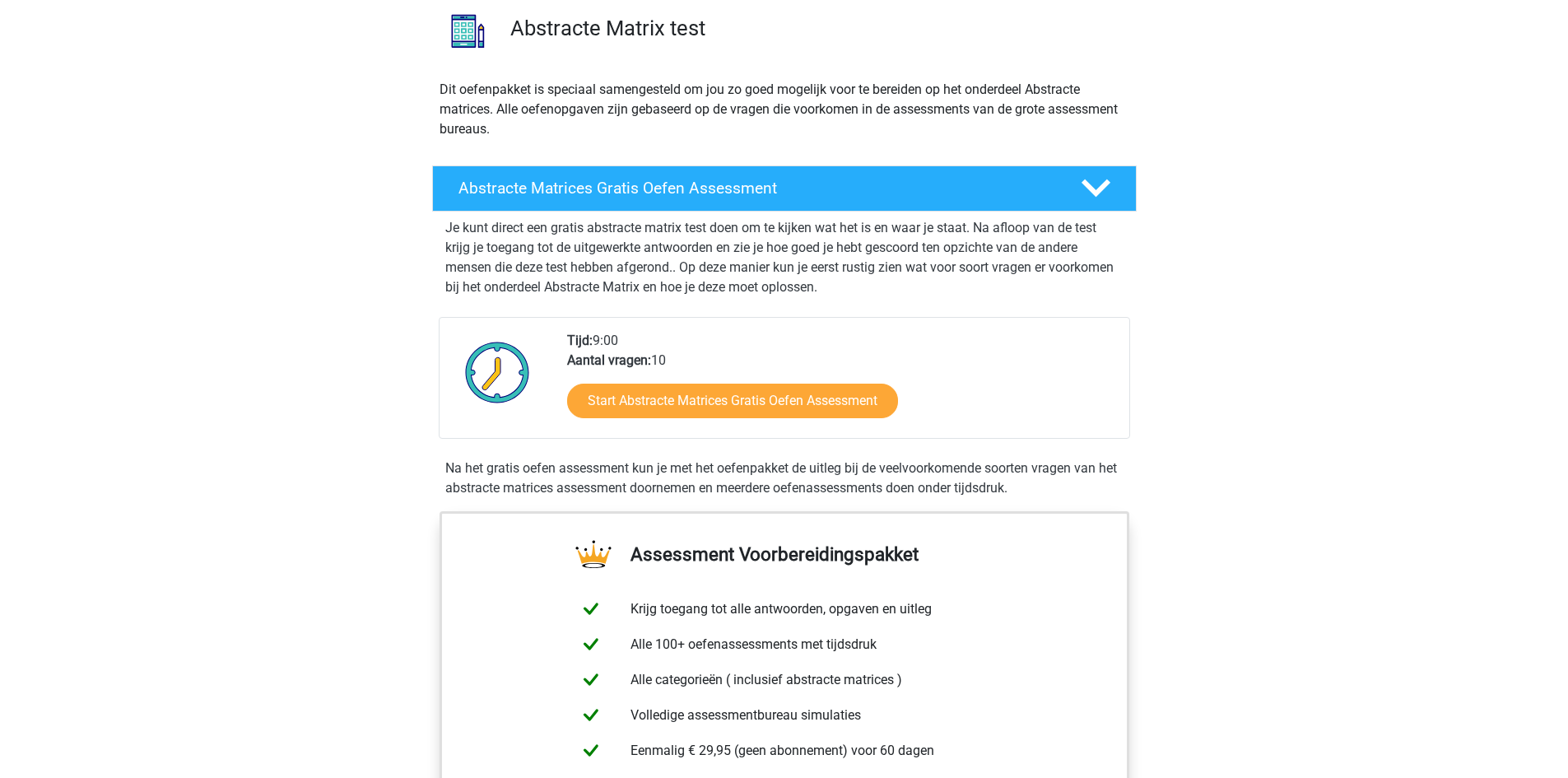
scroll to position [165, 0]
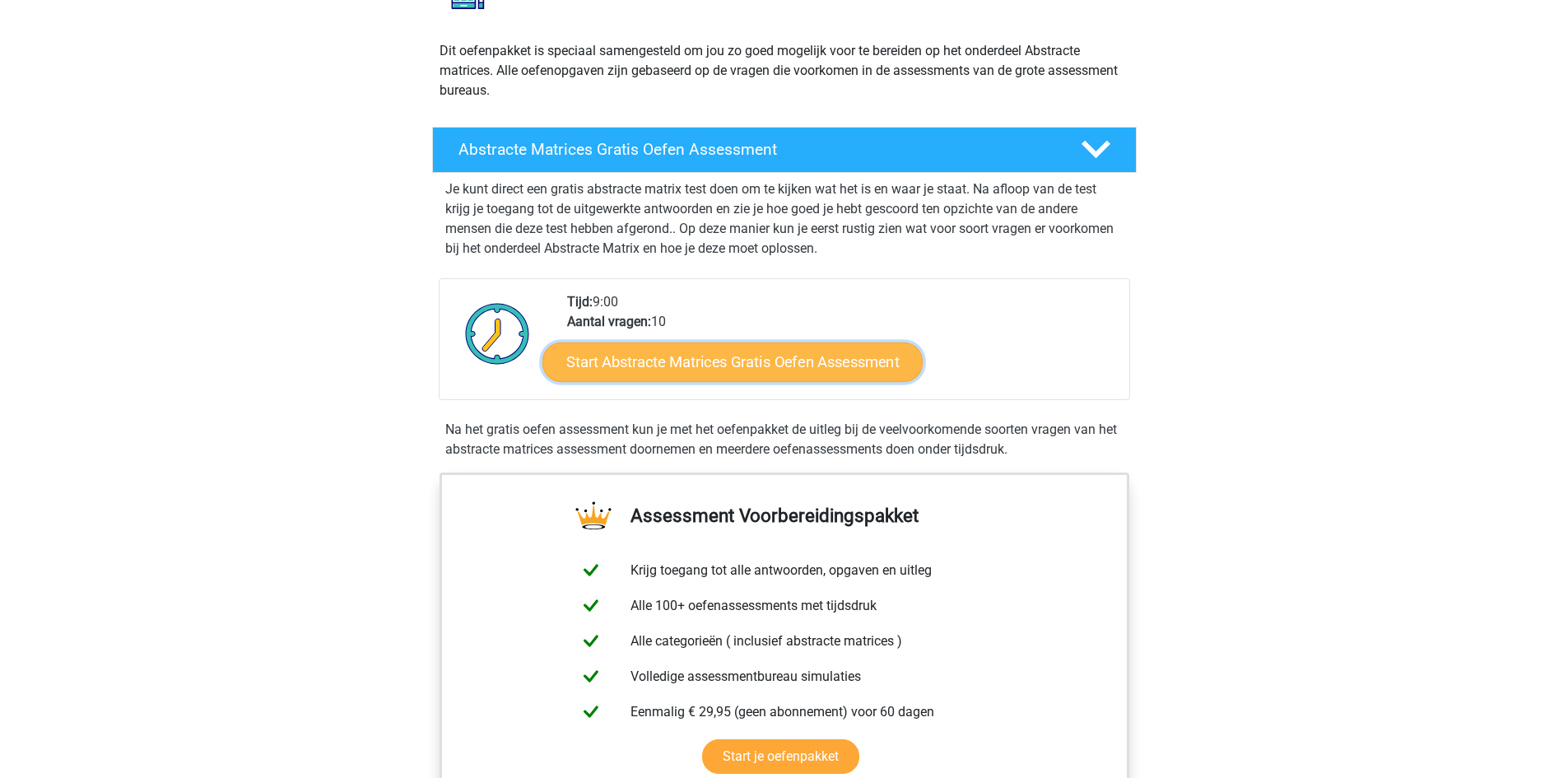
click at [850, 366] on link "Start Abstracte Matrices Gratis Oefen Assessment" at bounding box center [732, 361] width 380 height 40
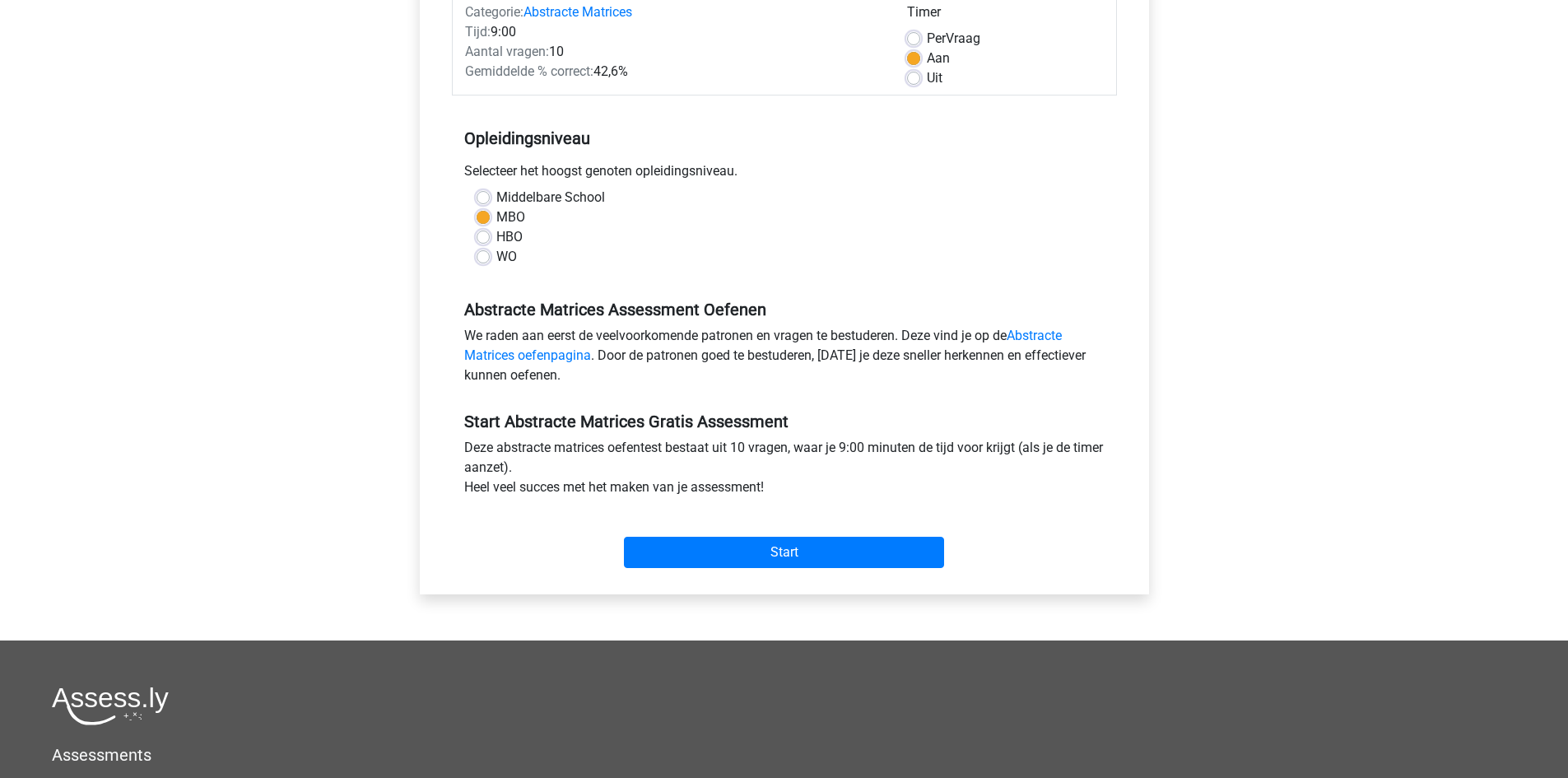
scroll to position [247, 0]
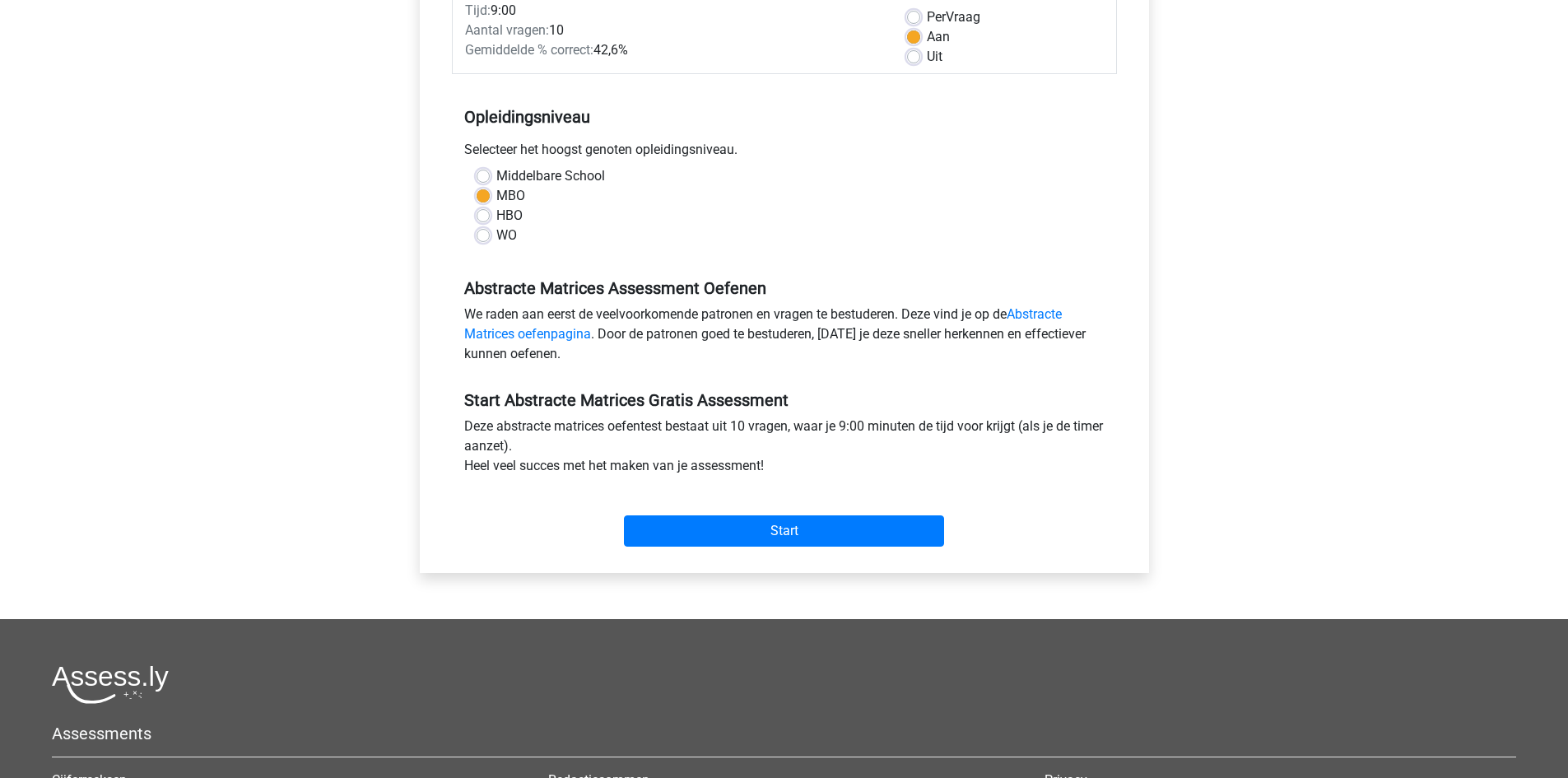
click at [801, 505] on div "Start" at bounding box center [784, 517] width 665 height 58
click at [792, 521] on input "Start" at bounding box center [784, 531] width 320 height 31
